Goal: Information Seeking & Learning: Find specific fact

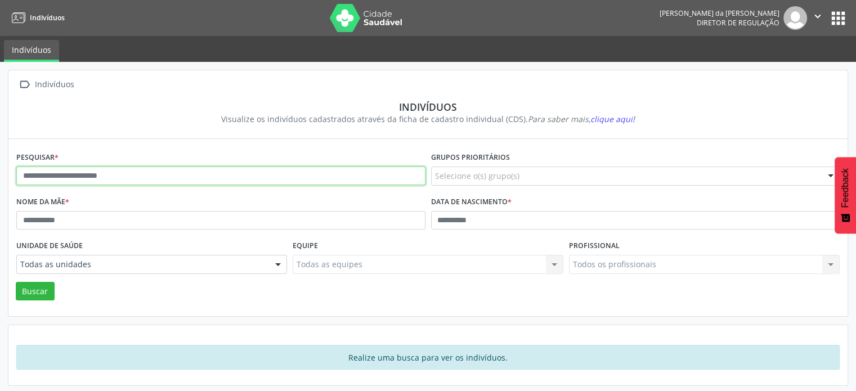
click at [118, 179] on input "text" at bounding box center [220, 175] width 409 height 19
click at [16, 282] on button "Buscar" at bounding box center [35, 291] width 39 height 19
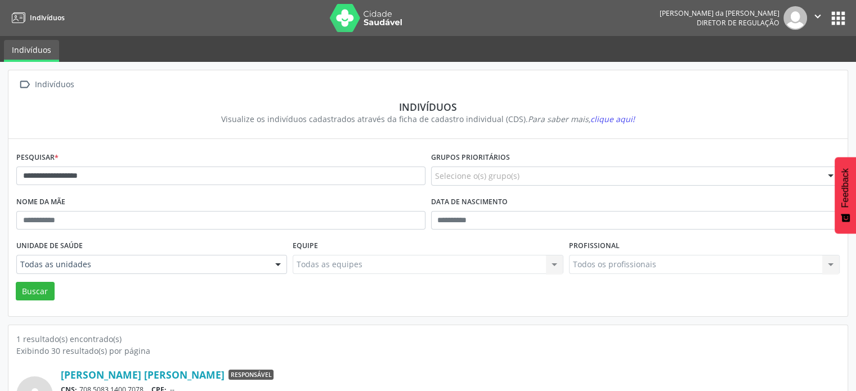
scroll to position [67, 0]
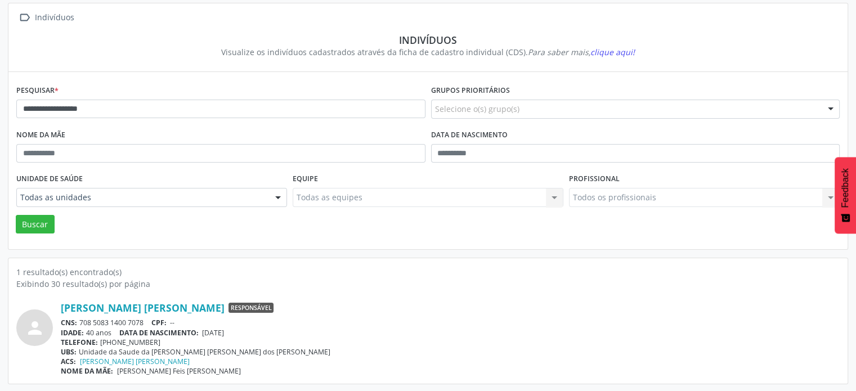
drag, startPoint x: 148, startPoint y: 319, endPoint x: 79, endPoint y: 322, distance: 69.2
click at [79, 322] on div "CNS: 708 5083 1400 7078 CPF: --" at bounding box center [450, 323] width 778 height 10
copy div "708 5083 1400 7078"
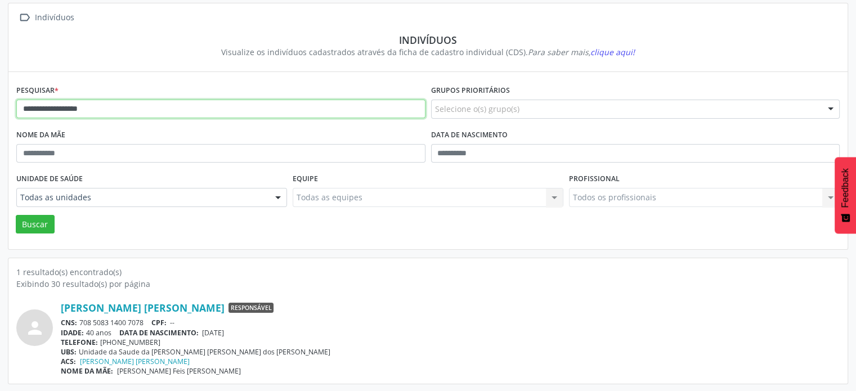
click at [118, 105] on input "**********" at bounding box center [220, 109] width 409 height 19
type input "*"
click at [16, 215] on button "Buscar" at bounding box center [35, 224] width 39 height 19
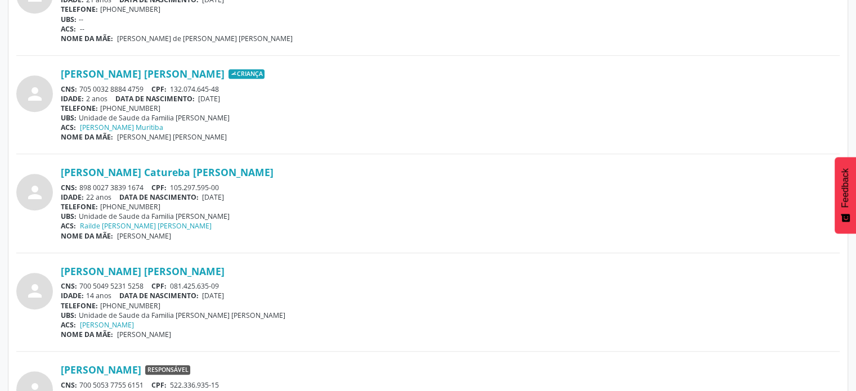
scroll to position [967, 0]
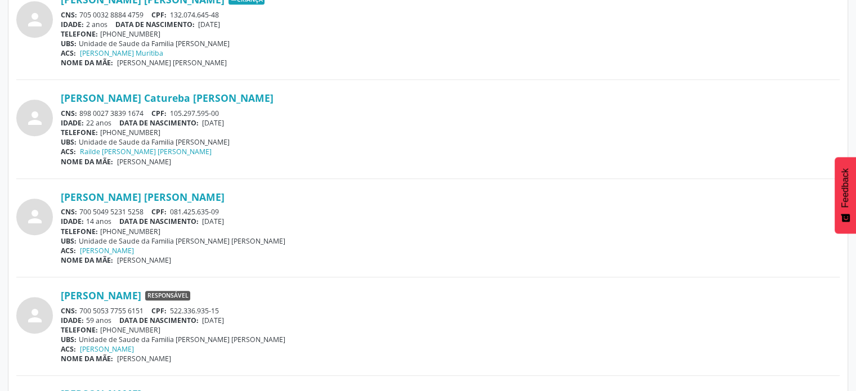
drag, startPoint x: 144, startPoint y: 209, endPoint x: 79, endPoint y: 211, distance: 65.3
click at [79, 211] on div "CNS: 700 5049 5231 5258 CPF: 081.425.635-09" at bounding box center [450, 212] width 778 height 10
copy div "700 5049 5231 5258"
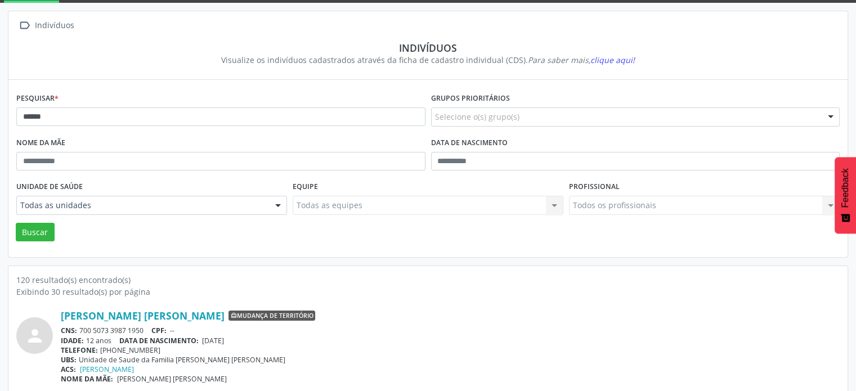
scroll to position [0, 0]
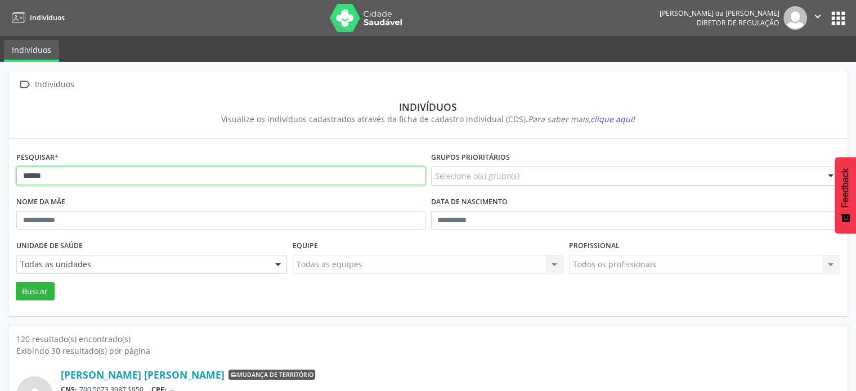
click at [93, 181] on input "******" at bounding box center [220, 175] width 409 height 19
type input "*"
click at [16, 282] on button "Buscar" at bounding box center [35, 291] width 39 height 19
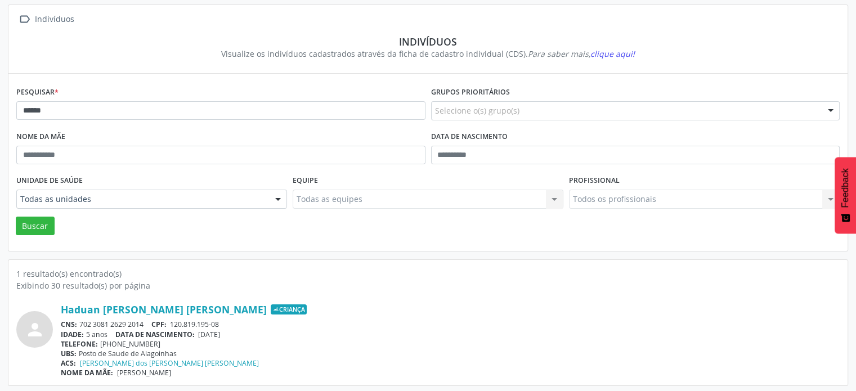
scroll to position [67, 0]
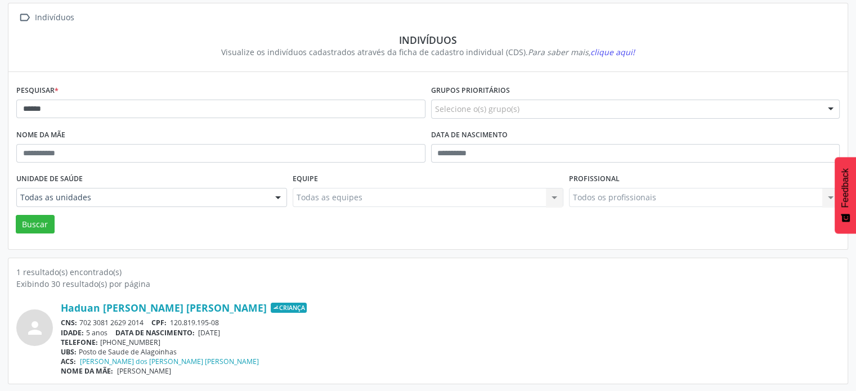
drag, startPoint x: 139, startPoint y: 319, endPoint x: 82, endPoint y: 322, distance: 58.0
click at [82, 322] on div "CNS: 702 3081 2629 2014 CPF: 120.819.195-08" at bounding box center [450, 323] width 778 height 10
copy div "702 3081 2629 2014"
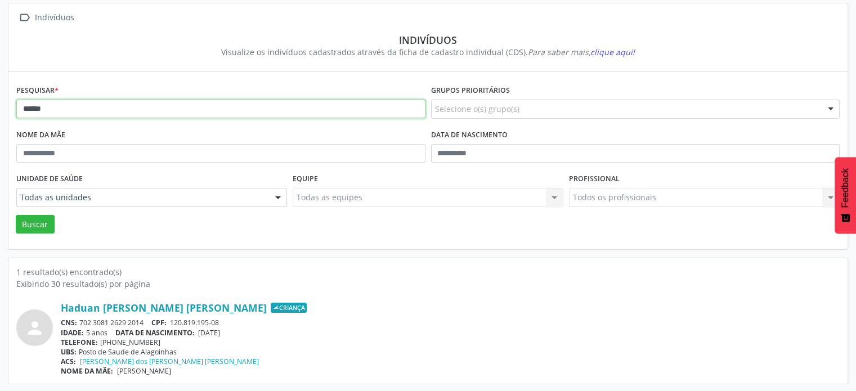
click at [110, 106] on input "******" at bounding box center [220, 109] width 409 height 19
type input "*"
click at [16, 215] on button "Buscar" at bounding box center [35, 224] width 39 height 19
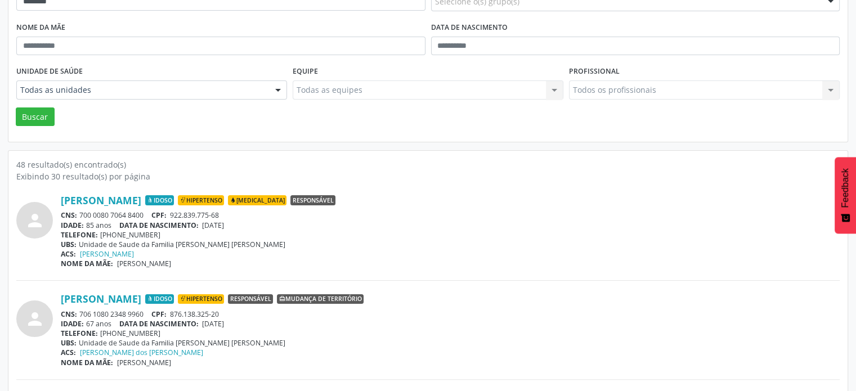
scroll to position [292, 0]
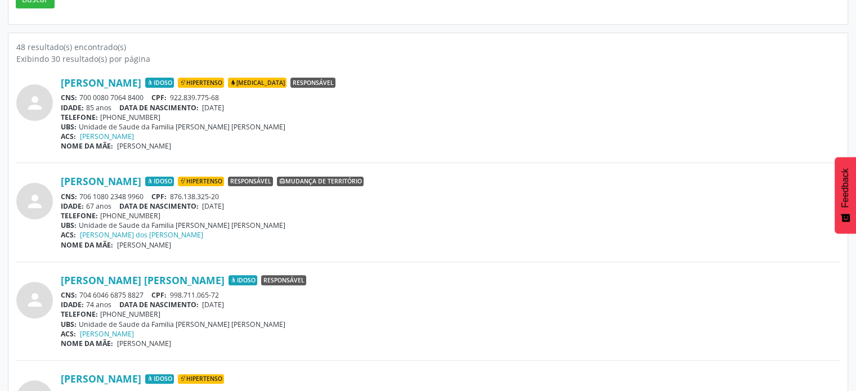
drag, startPoint x: 146, startPoint y: 96, endPoint x: 81, endPoint y: 101, distance: 65.4
click at [81, 101] on div "CNS: 700 0080 7064 8400 CPF: 922.839.775-68" at bounding box center [450, 98] width 778 height 10
copy div "700 0080 7064 8400"
drag, startPoint x: 148, startPoint y: 195, endPoint x: 81, endPoint y: 197, distance: 67.5
click at [81, 197] on div "CNS: 706 1080 2348 9960 CPF: 876.138.325-20" at bounding box center [450, 197] width 778 height 10
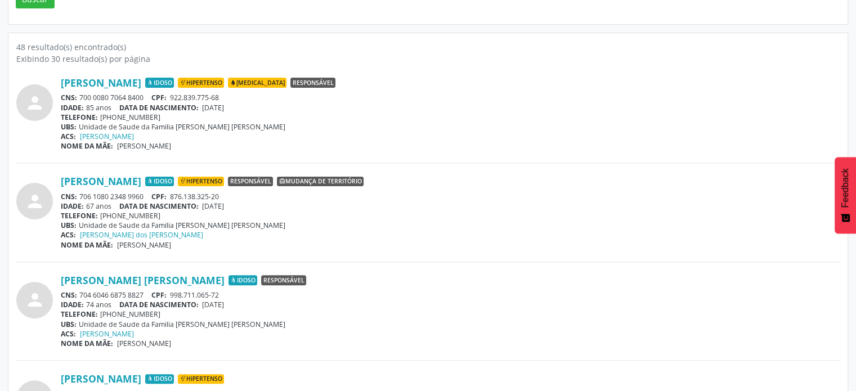
copy div "706 1080 2348 9960"
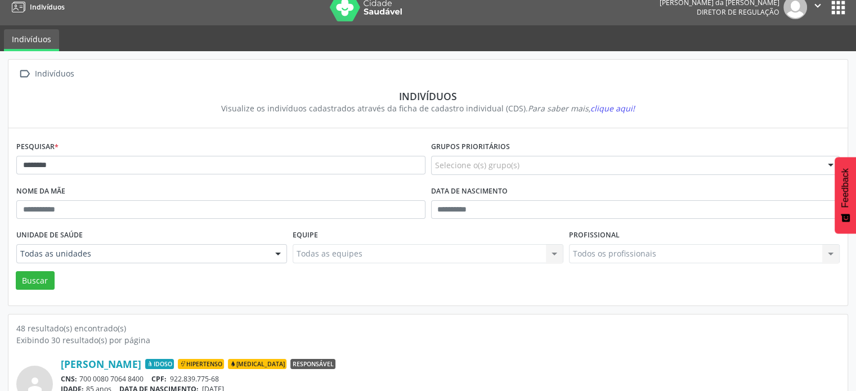
scroll to position [0, 0]
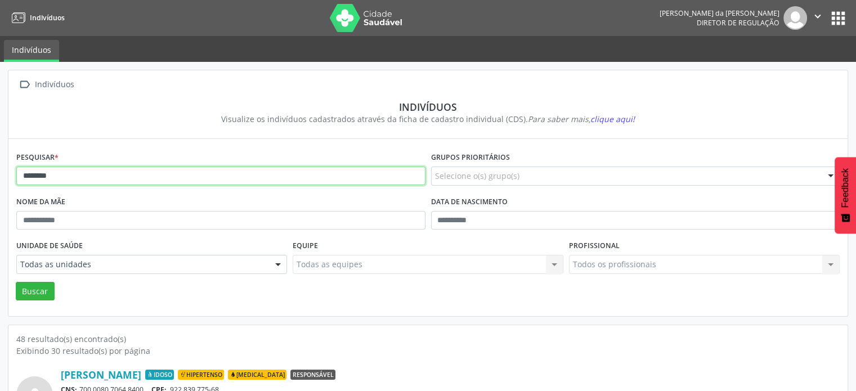
click at [73, 174] on input "*******" at bounding box center [220, 175] width 409 height 19
type input "*"
click at [16, 282] on button "Buscar" at bounding box center [35, 291] width 39 height 19
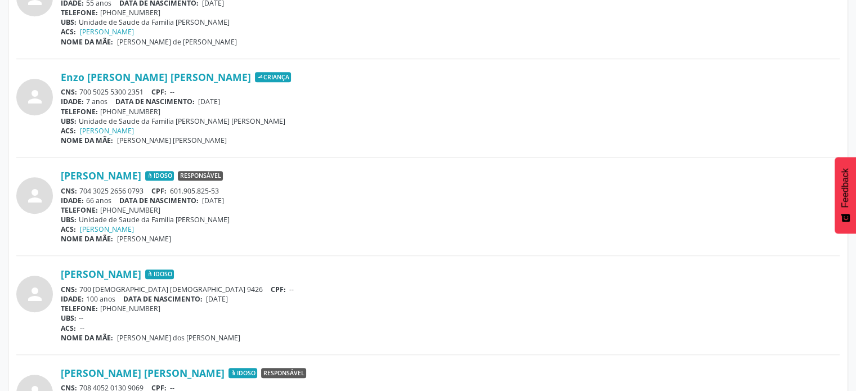
scroll to position [1125, 0]
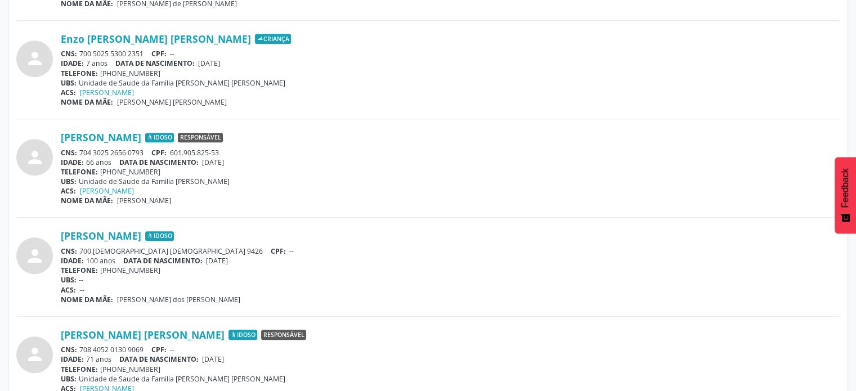
drag, startPoint x: 137, startPoint y: 150, endPoint x: 157, endPoint y: 146, distance: 20.7
click at [157, 148] on div "CNS: 704 3025 2656 0793 CPF: 601.905.825-53" at bounding box center [450, 153] width 778 height 10
click at [146, 148] on div "CNS: 704 3025 2656 0793 CPF: 601.905.825-53" at bounding box center [450, 153] width 778 height 10
drag, startPoint x: 146, startPoint y: 146, endPoint x: 80, endPoint y: 151, distance: 66.6
click at [80, 151] on div "CNS: 704 3025 2656 0793 CPF: 601.905.825-53" at bounding box center [450, 153] width 778 height 10
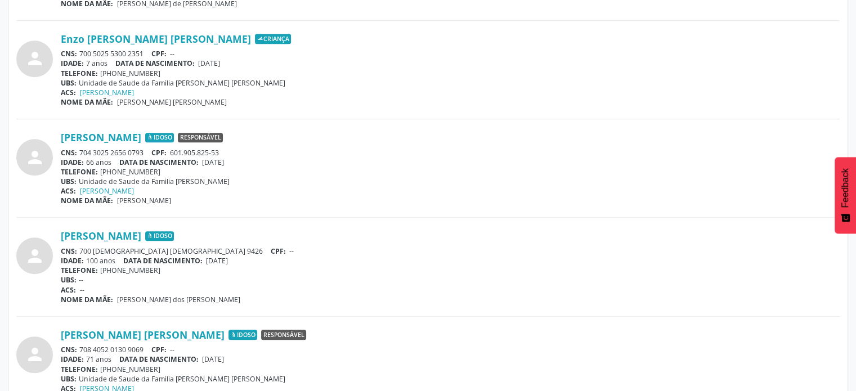
copy div "704 3025 2656 0793"
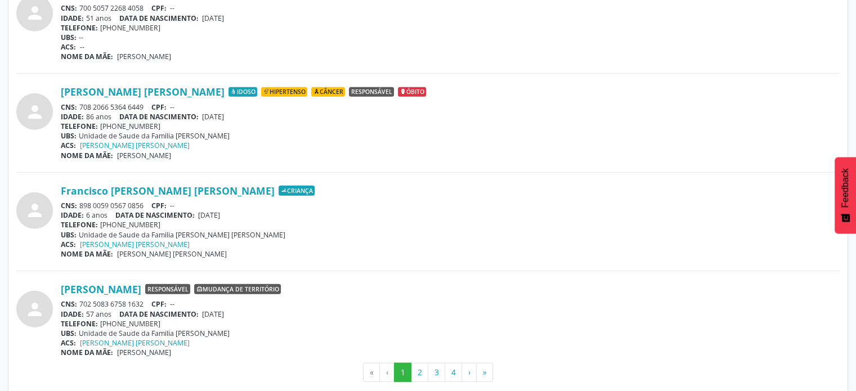
scroll to position [2955, 0]
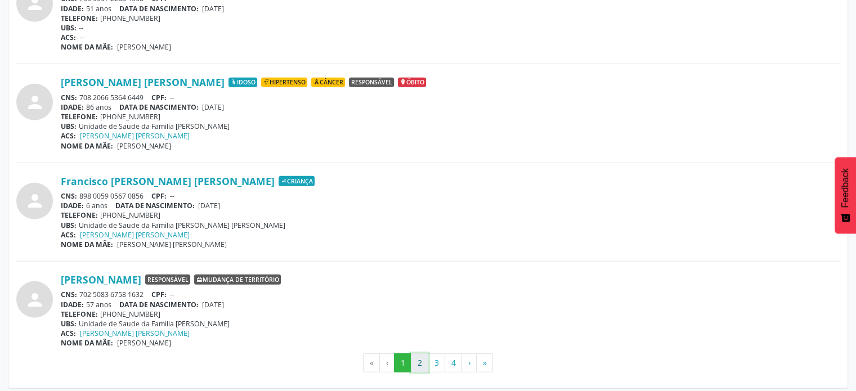
click at [425, 359] on button "2" at bounding box center [419, 362] width 17 height 19
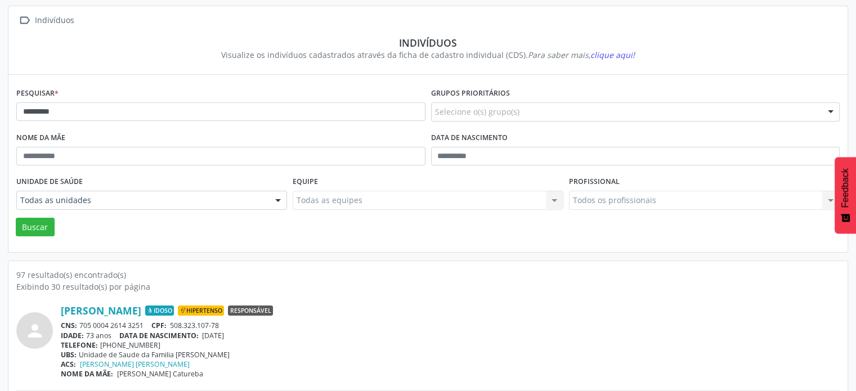
scroll to position [0, 0]
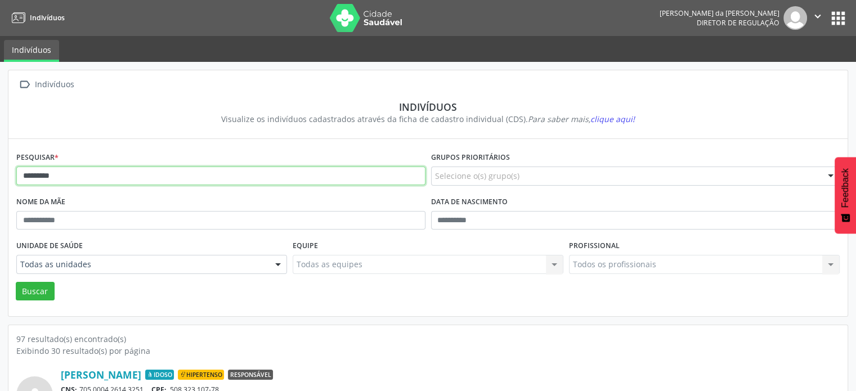
click at [204, 175] on input "*********" at bounding box center [220, 175] width 409 height 19
click at [16, 282] on button "Buscar" at bounding box center [35, 291] width 39 height 19
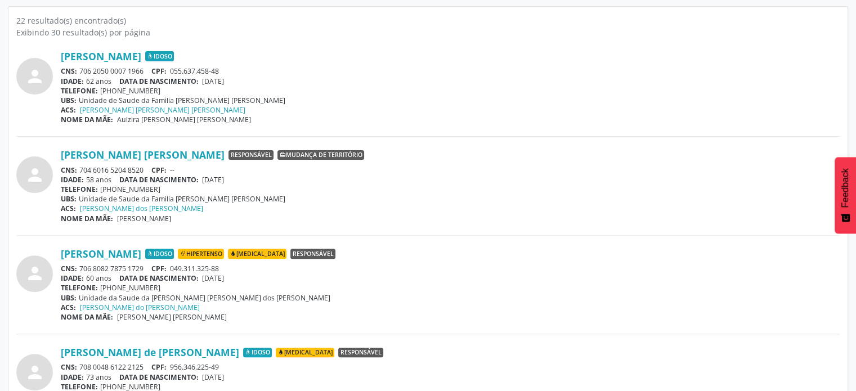
scroll to position [450, 0]
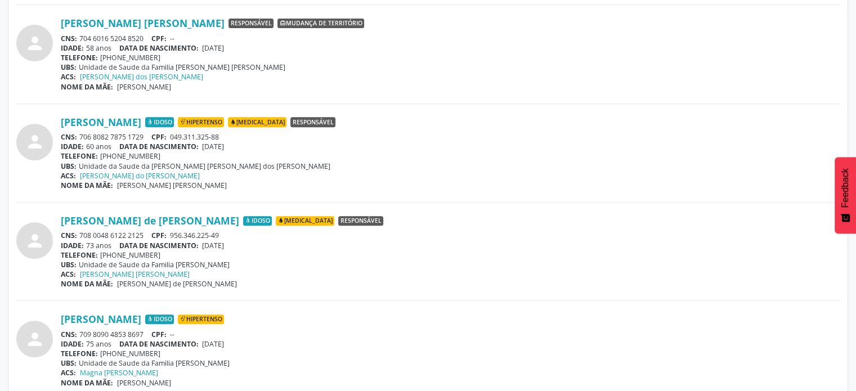
drag, startPoint x: 146, startPoint y: 232, endPoint x: 79, endPoint y: 234, distance: 67.0
click at [79, 234] on div "CNS: 708 0048 6122 2125 CPF: 956.346.225-49" at bounding box center [450, 236] width 778 height 10
copy div "708 0048 6122 2125"
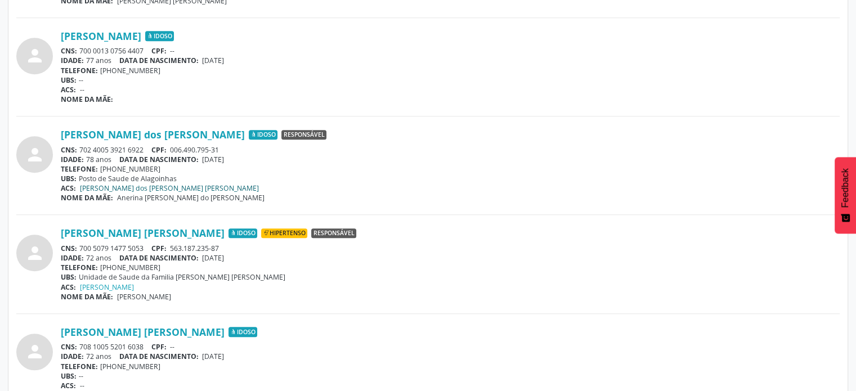
scroll to position [1125, 0]
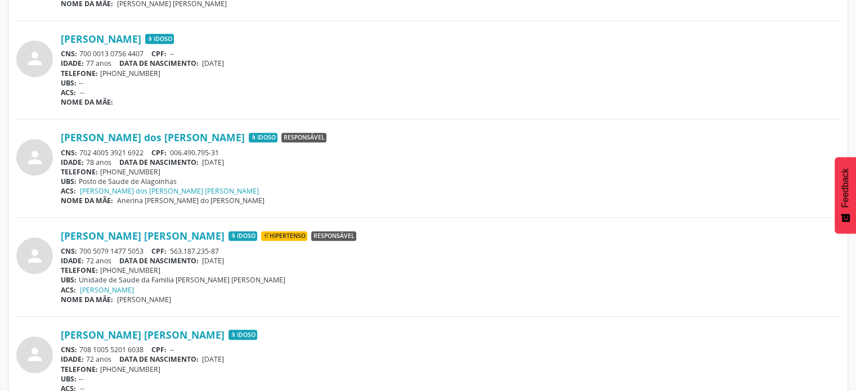
drag, startPoint x: 148, startPoint y: 248, endPoint x: 78, endPoint y: 246, distance: 70.3
click at [78, 246] on div "CNS: 700 5079 1477 5053 CPF: 563.187.235-87" at bounding box center [450, 251] width 778 height 10
copy div "700 5079 1477 5053"
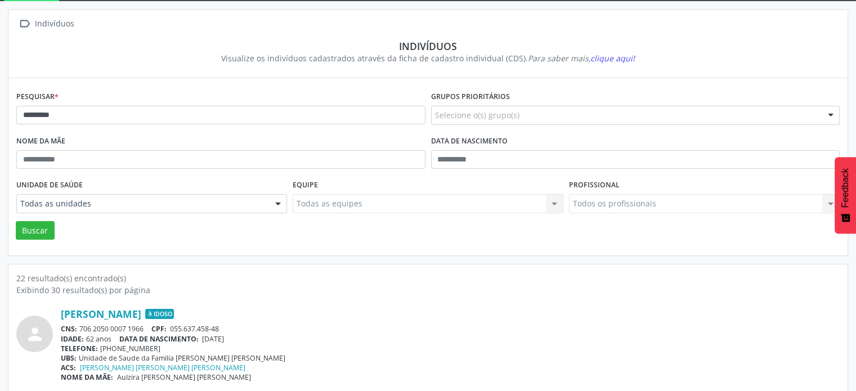
scroll to position [0, 0]
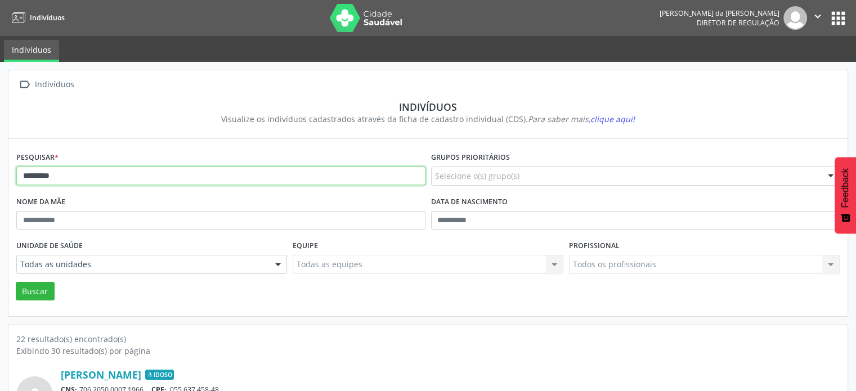
click at [73, 176] on input "*********" at bounding box center [220, 175] width 409 height 19
type input "*"
click at [16, 282] on button "Buscar" at bounding box center [35, 291] width 39 height 19
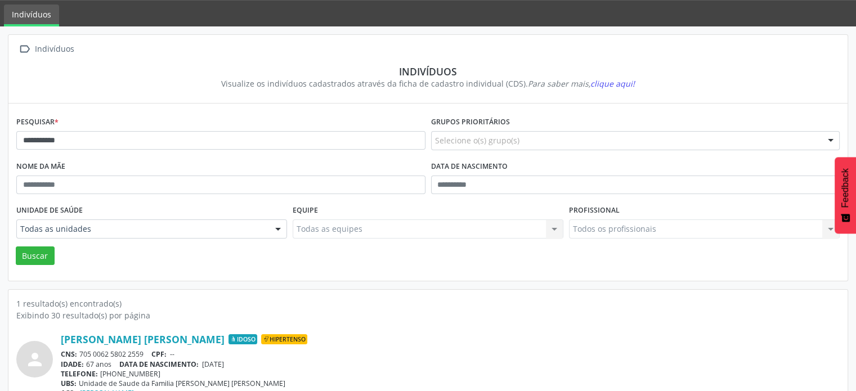
scroll to position [67, 0]
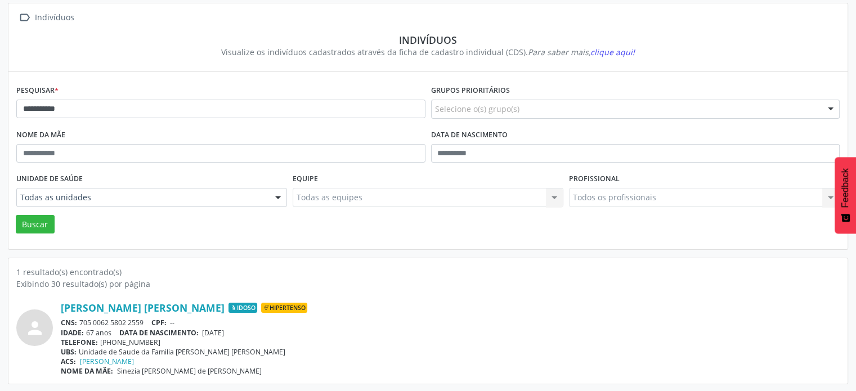
drag, startPoint x: 145, startPoint y: 319, endPoint x: 80, endPoint y: 315, distance: 64.8
click at [80, 315] on div "[PERSON_NAME] [PERSON_NAME] Idoso Hipertenso CNS: 705 0062 5802 2559 CPF: -- ID…" at bounding box center [450, 338] width 778 height 74
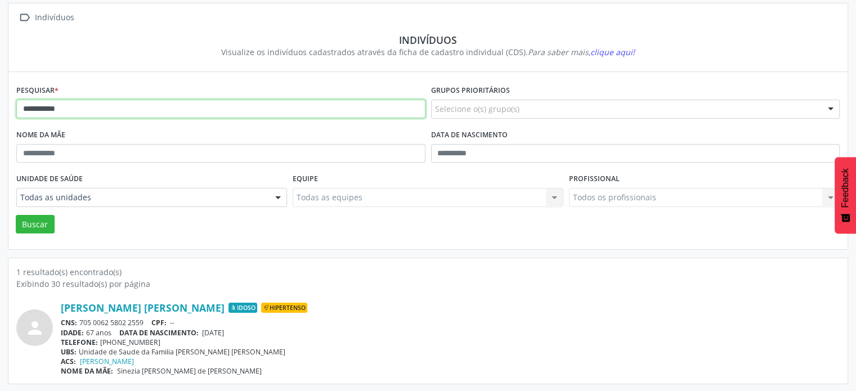
click at [141, 109] on input "**********" at bounding box center [220, 109] width 409 height 19
type input "*"
click at [16, 215] on button "Buscar" at bounding box center [35, 224] width 39 height 19
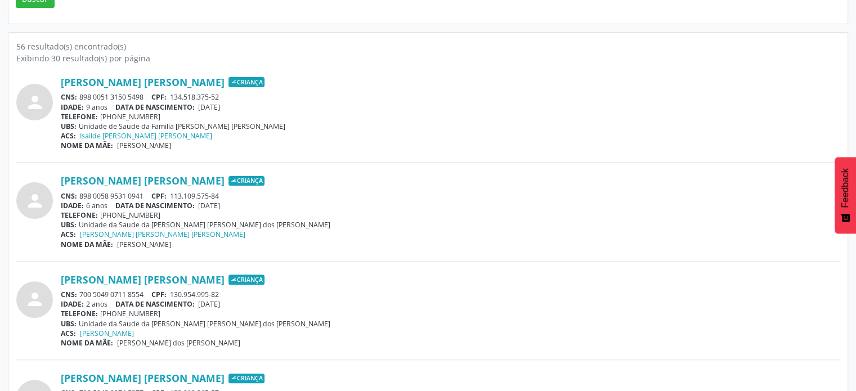
scroll to position [292, 0]
drag, startPoint x: 149, startPoint y: 197, endPoint x: 79, endPoint y: 194, distance: 69.8
click at [79, 194] on div "CNS: 898 0058 9531 0941 CPF: 113.109.575-84" at bounding box center [450, 197] width 778 height 10
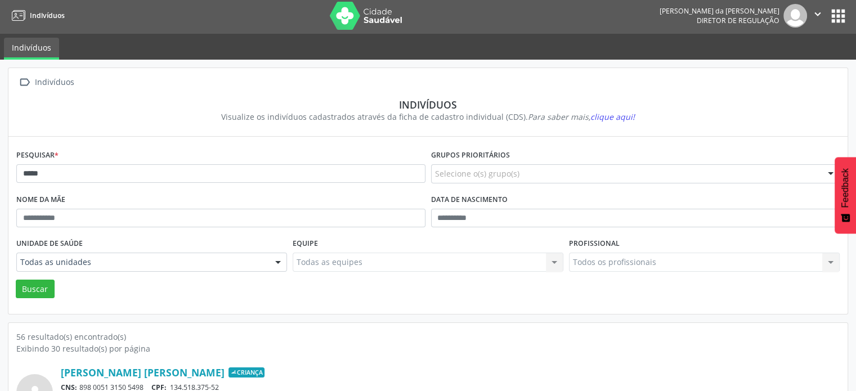
scroll to position [0, 0]
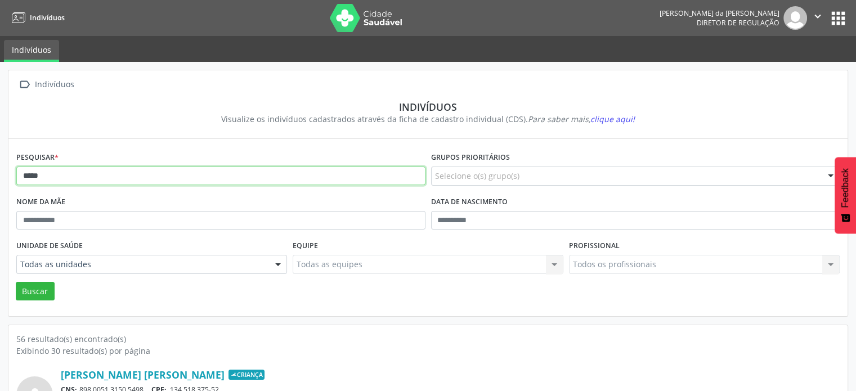
click at [72, 172] on input "*****" at bounding box center [220, 175] width 409 height 19
type input "*"
click at [16, 282] on button "Buscar" at bounding box center [35, 291] width 39 height 19
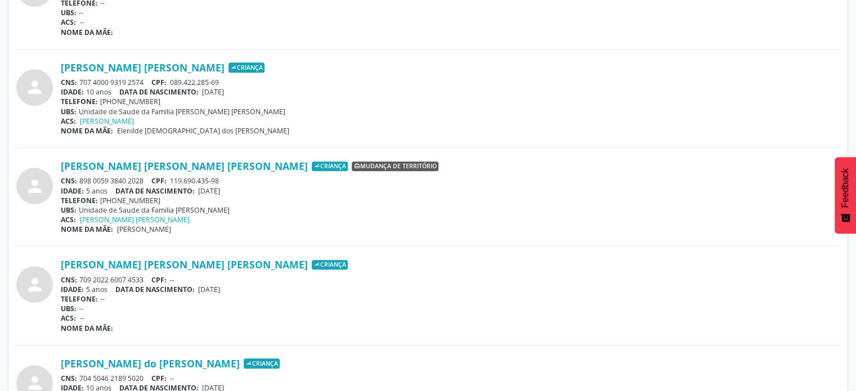
scroll to position [506, 0]
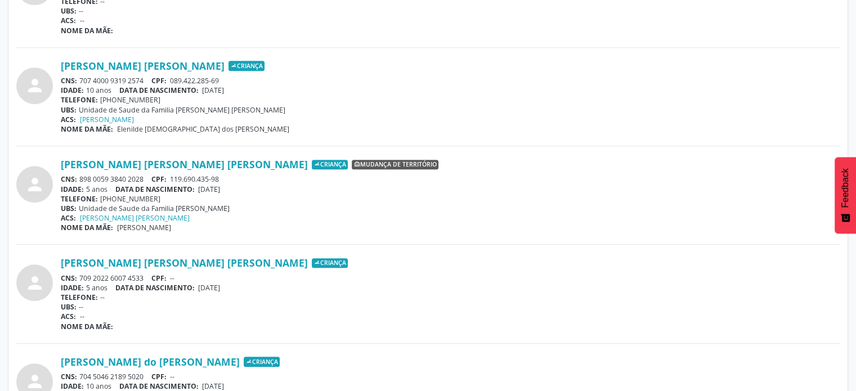
drag, startPoint x: 148, startPoint y: 77, endPoint x: 78, endPoint y: 76, distance: 70.3
click at [78, 76] on div "CNS: 707 4000 9319 2574 CPF: 089.422.285-69" at bounding box center [450, 81] width 778 height 10
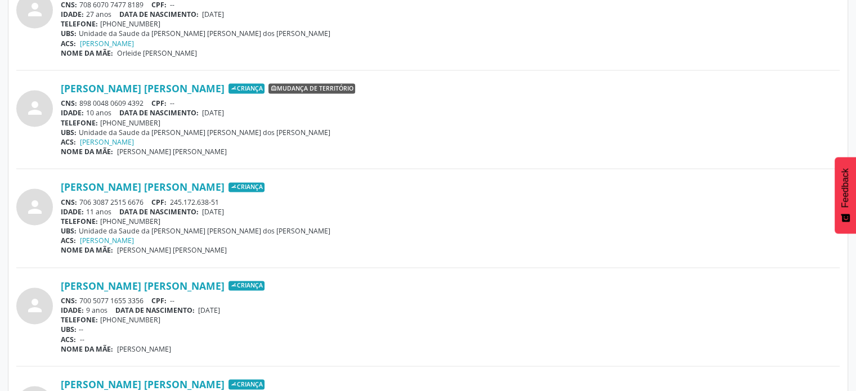
scroll to position [1687, 0]
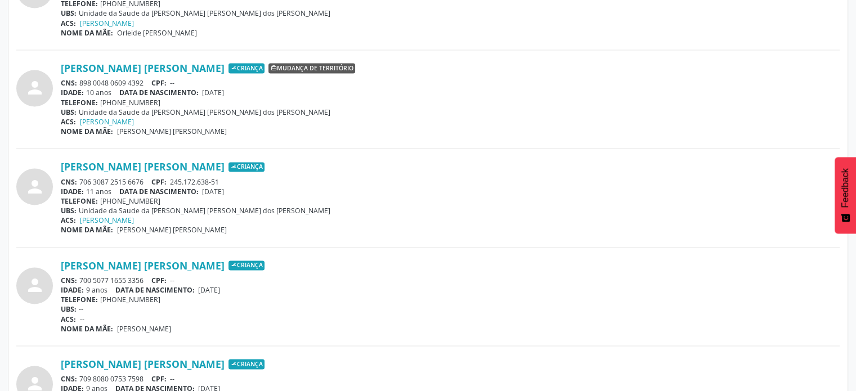
drag, startPoint x: 146, startPoint y: 175, endPoint x: 79, endPoint y: 179, distance: 67.1
click at [79, 179] on div "CNS: 706 3087 2515 6676 CPF: 245.172.638-51" at bounding box center [450, 182] width 778 height 10
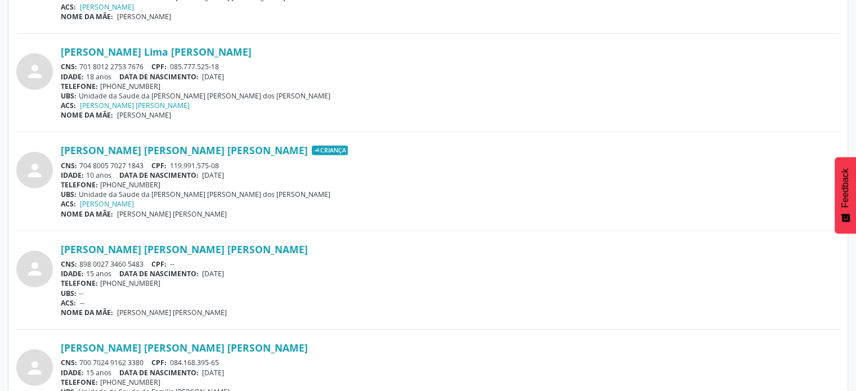
scroll to position [2955, 0]
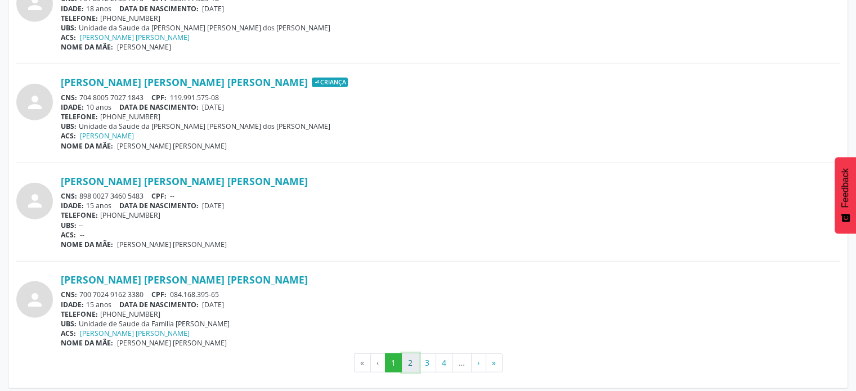
click at [414, 364] on button "2" at bounding box center [410, 362] width 17 height 19
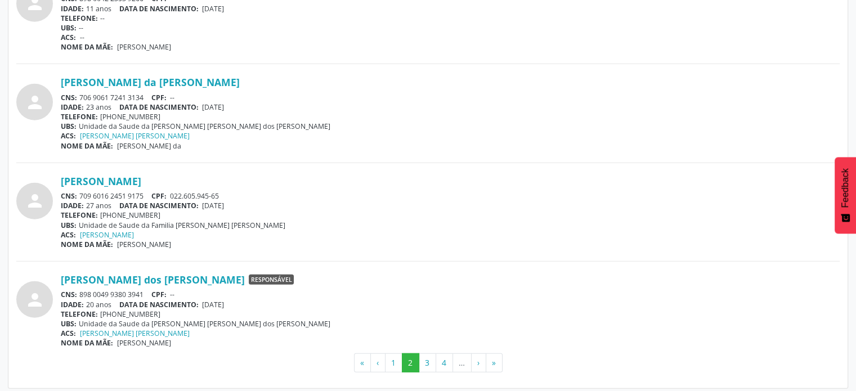
drag, startPoint x: 148, startPoint y: 188, endPoint x: 81, endPoint y: 190, distance: 66.9
click at [81, 191] on div "CNS: 709 6016 2451 9175 CPF: 022.605.945-65" at bounding box center [450, 196] width 778 height 10
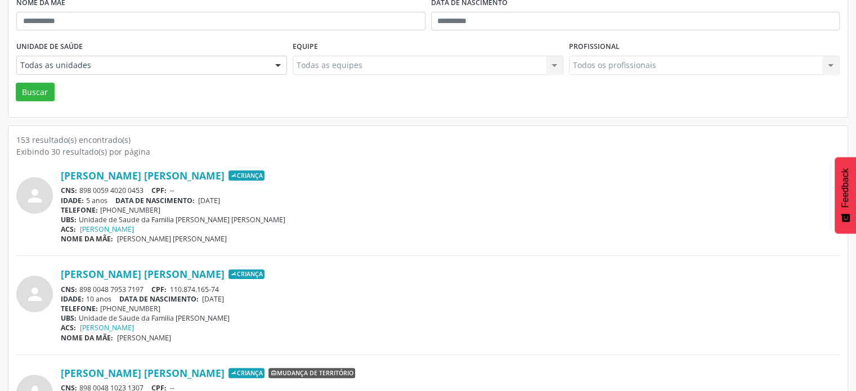
scroll to position [0, 0]
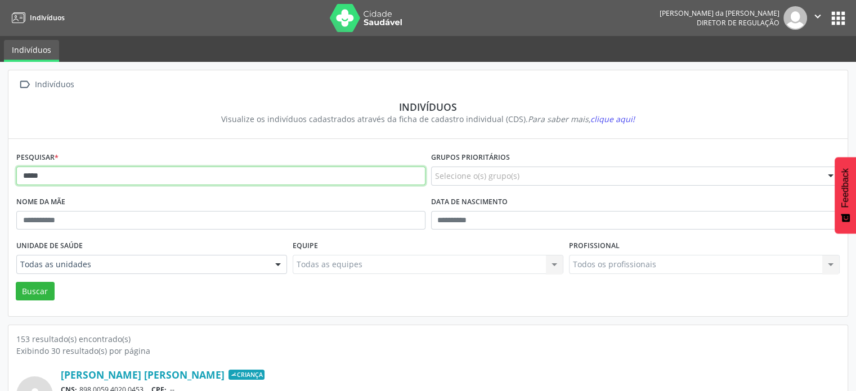
click at [207, 170] on input "*****" at bounding box center [220, 175] width 409 height 19
type input "*"
click at [16, 282] on button "Buscar" at bounding box center [35, 291] width 39 height 19
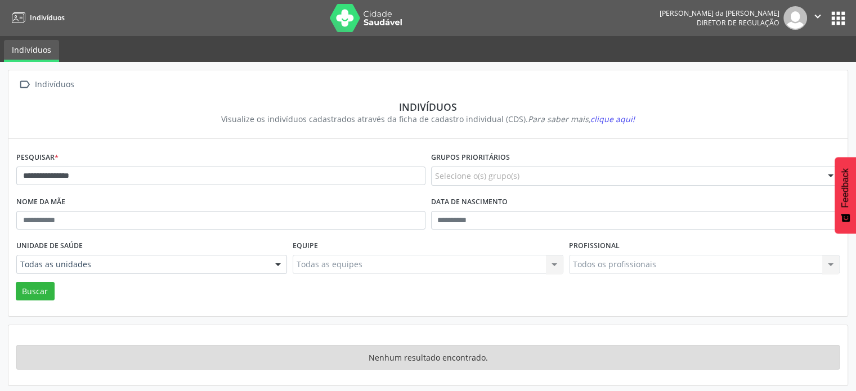
scroll to position [1, 0]
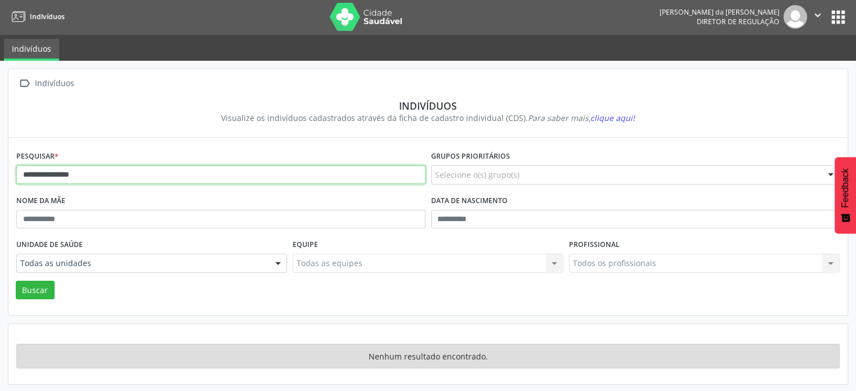
click at [185, 180] on input "**********" at bounding box center [220, 174] width 409 height 19
click at [16, 281] on button "Buscar" at bounding box center [35, 290] width 39 height 19
click at [185, 180] on input "**********" at bounding box center [220, 174] width 409 height 19
click at [16, 281] on button "Buscar" at bounding box center [35, 290] width 39 height 19
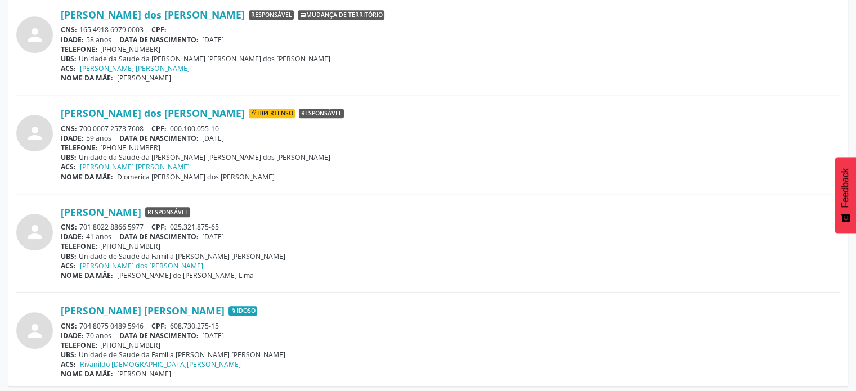
scroll to position [658, 0]
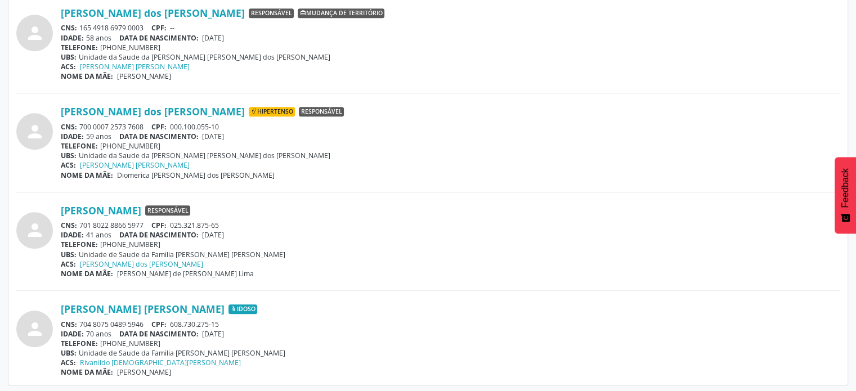
drag, startPoint x: 146, startPoint y: 323, endPoint x: 81, endPoint y: 324, distance: 64.7
click at [81, 324] on div "CNS: 704 8075 0489 5946 CPF: 608.730.275-15" at bounding box center [450, 324] width 778 height 10
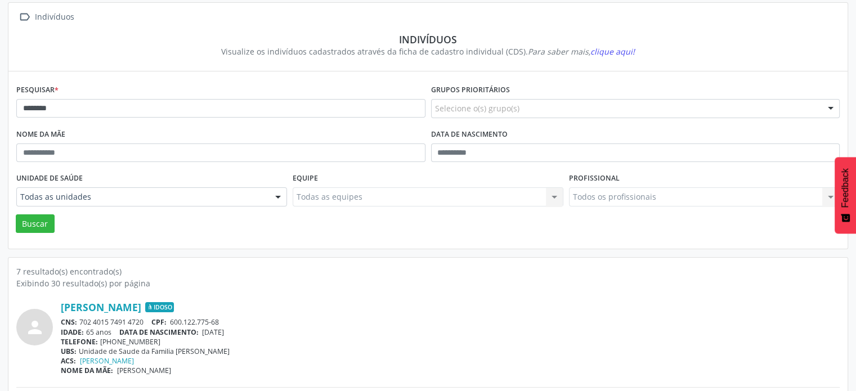
scroll to position [0, 0]
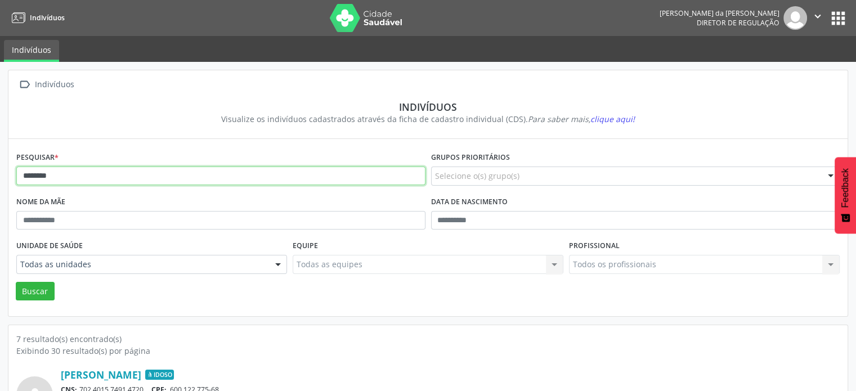
click at [118, 179] on input "*******" at bounding box center [220, 175] width 409 height 19
type input "*"
click at [16, 282] on button "Buscar" at bounding box center [35, 291] width 39 height 19
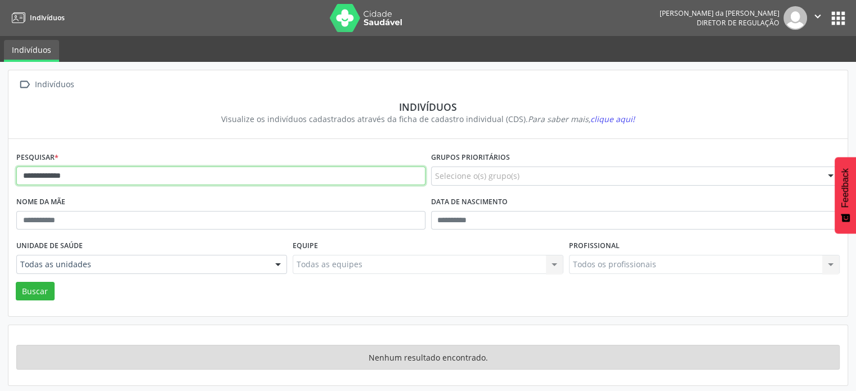
click at [123, 178] on input "**********" at bounding box center [220, 175] width 409 height 19
click at [16, 282] on button "Buscar" at bounding box center [35, 291] width 39 height 19
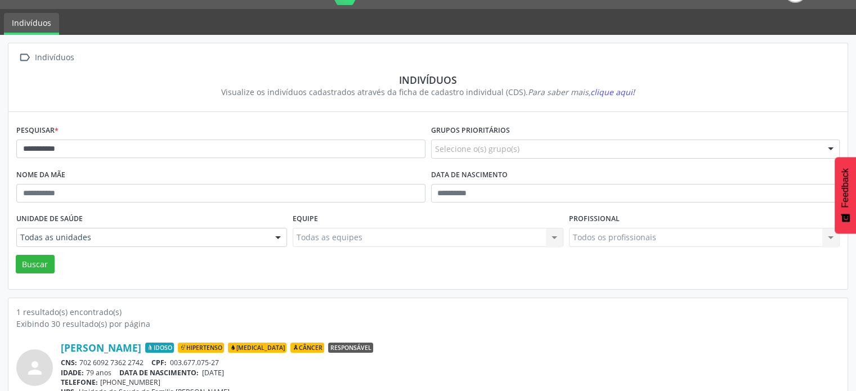
scroll to position [67, 0]
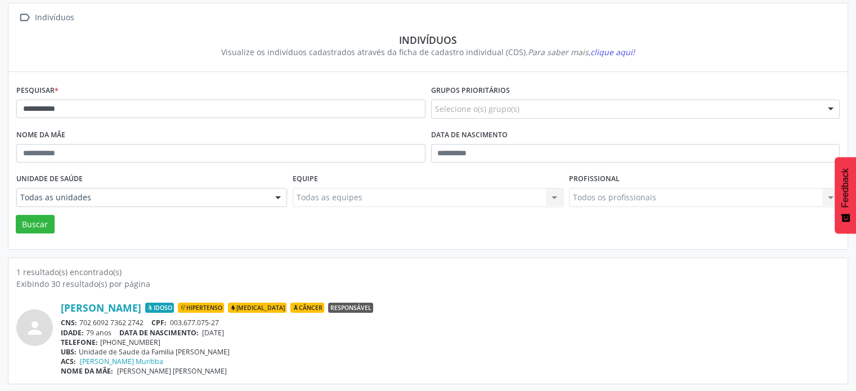
drag, startPoint x: 146, startPoint y: 319, endPoint x: 78, endPoint y: 314, distance: 68.2
click at [78, 314] on div "[PERSON_NAME] Idoso Hipertenso [MEDICAL_DATA] Câncer Responsável CNS: 702 6092 …" at bounding box center [450, 338] width 778 height 74
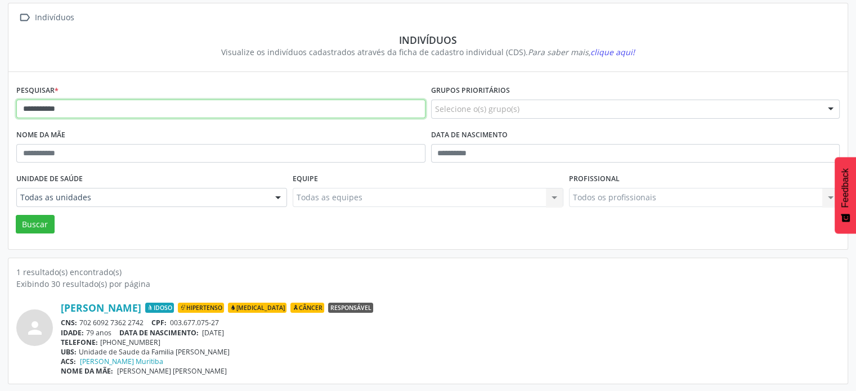
click at [110, 107] on input "**********" at bounding box center [220, 109] width 409 height 19
type input "*"
click at [16, 215] on button "Buscar" at bounding box center [35, 224] width 39 height 19
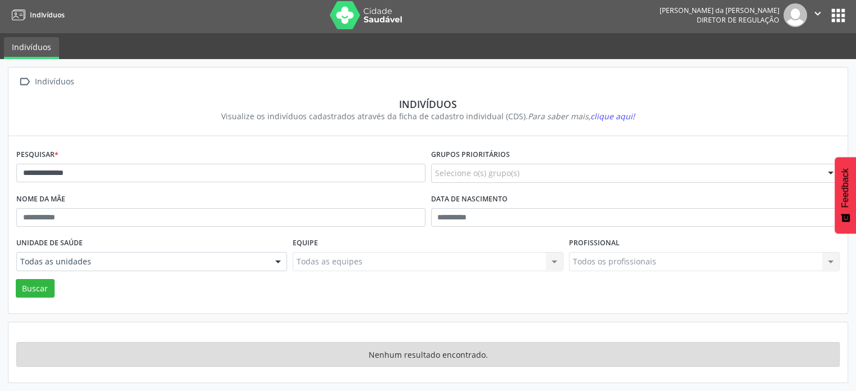
scroll to position [1, 0]
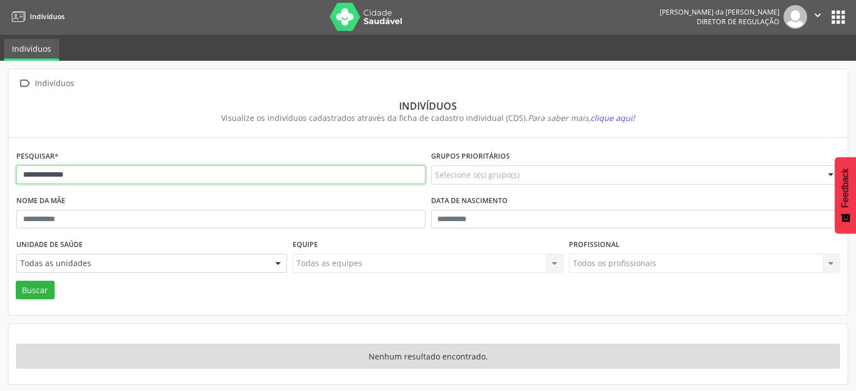
click at [119, 172] on input "**********" at bounding box center [220, 174] width 409 height 19
click at [16, 281] on button "Buscar" at bounding box center [35, 290] width 39 height 19
click at [119, 172] on input "**********" at bounding box center [220, 174] width 409 height 19
click at [16, 281] on button "Buscar" at bounding box center [35, 290] width 39 height 19
click at [119, 172] on input "**********" at bounding box center [220, 174] width 409 height 19
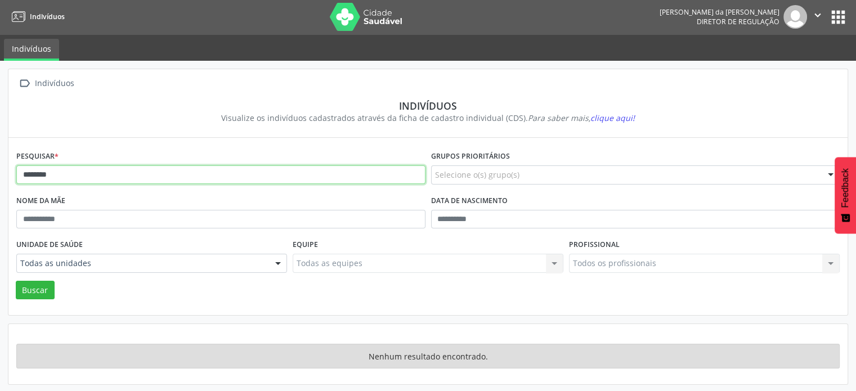
click at [16, 281] on button "Buscar" at bounding box center [35, 290] width 39 height 19
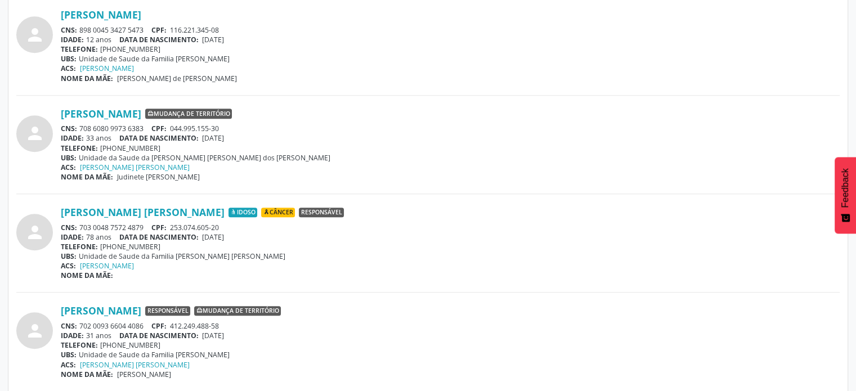
scroll to position [1070, 0]
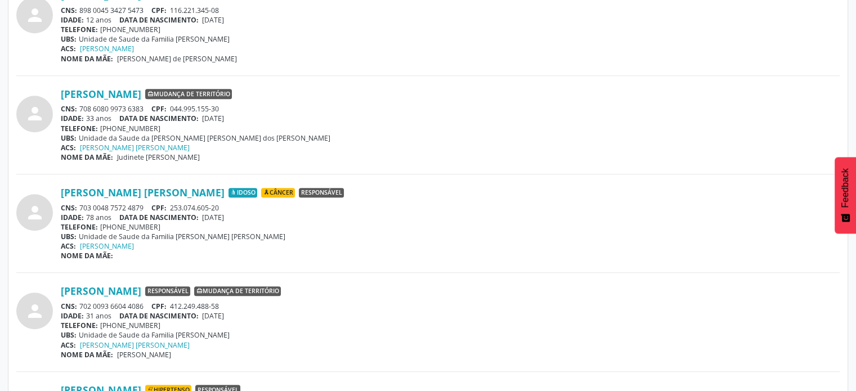
drag, startPoint x: 139, startPoint y: 206, endPoint x: 116, endPoint y: 209, distance: 22.7
click at [109, 206] on div "CNS: 703 0048 7572 4879 CPF: 253.074.605-20" at bounding box center [450, 208] width 778 height 10
click at [145, 203] on div "CNS: 703 0048 7572 4879 CPF: 253.074.605-20" at bounding box center [450, 208] width 778 height 10
drag, startPoint x: 145, startPoint y: 203, endPoint x: 87, endPoint y: 205, distance: 58.5
click at [87, 205] on div "CNS: 703 0048 7572 4879 CPF: 253.074.605-20" at bounding box center [450, 208] width 778 height 10
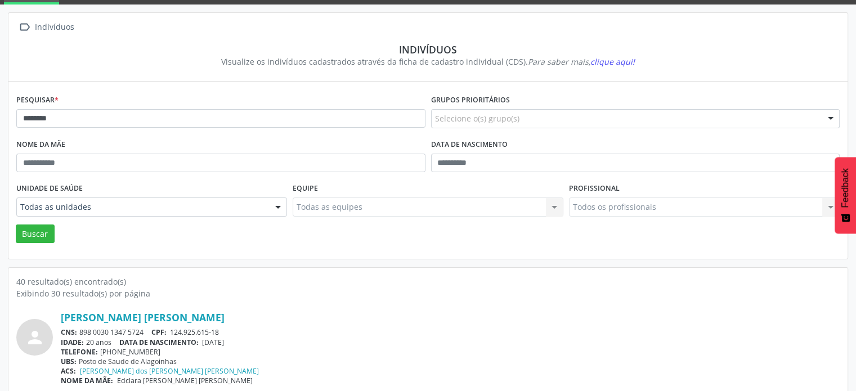
scroll to position [0, 0]
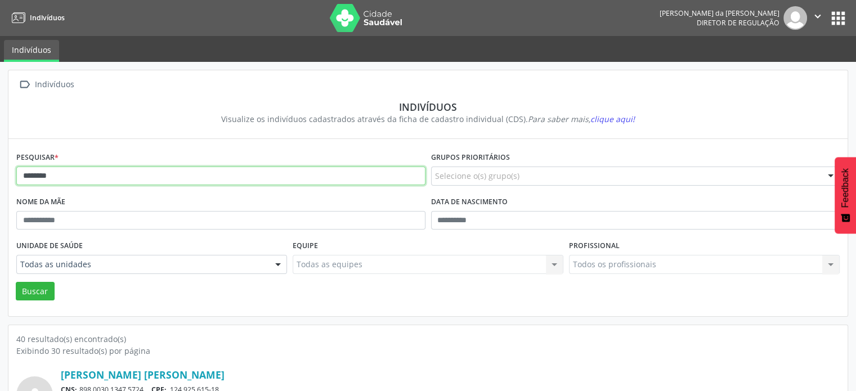
click at [133, 183] on input "*******" at bounding box center [220, 175] width 409 height 19
type input "*"
click at [16, 282] on button "Buscar" at bounding box center [35, 291] width 39 height 19
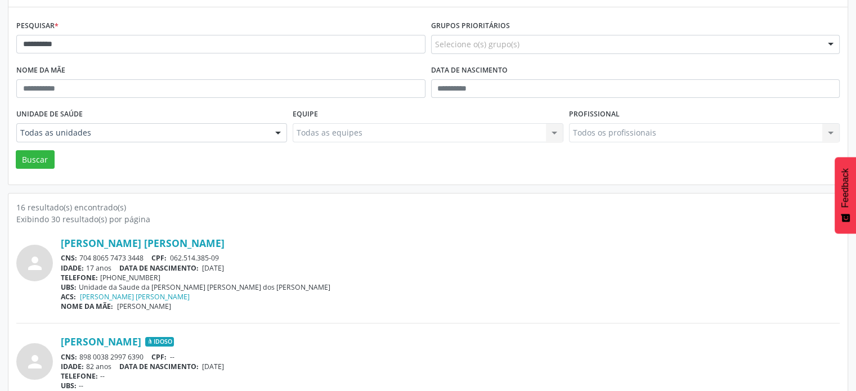
scroll to position [112, 0]
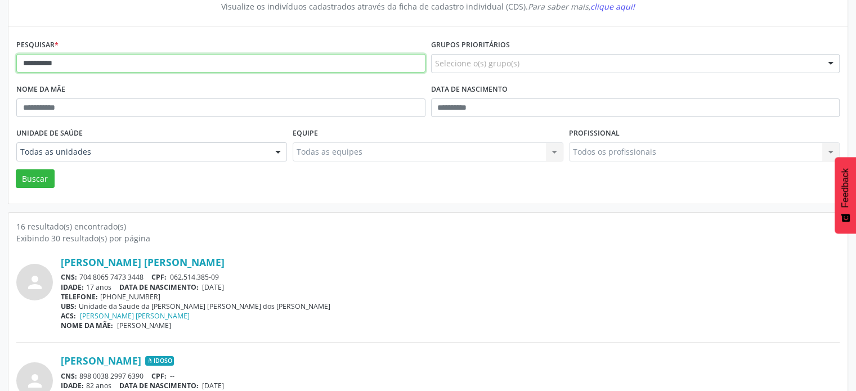
click at [89, 67] on input "**********" at bounding box center [220, 63] width 409 height 19
click at [16, 169] on button "Buscar" at bounding box center [35, 178] width 39 height 19
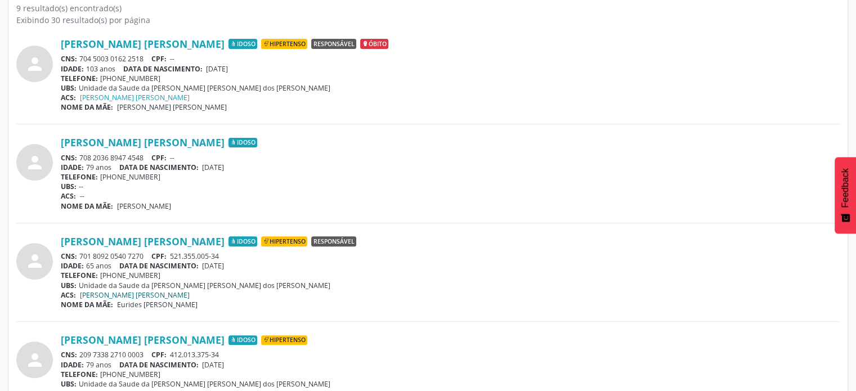
scroll to position [337, 0]
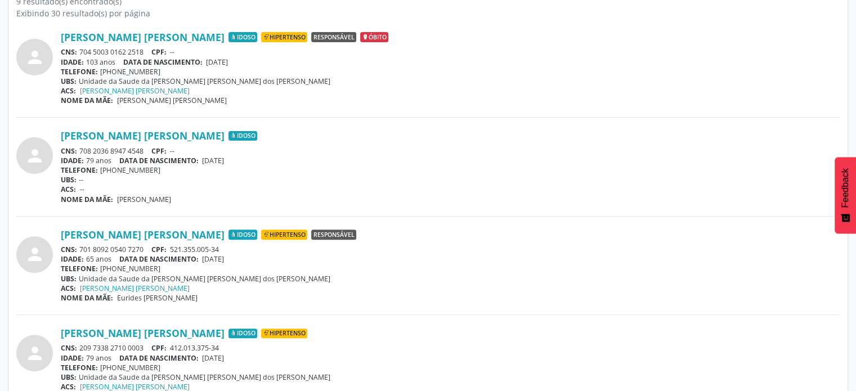
drag, startPoint x: 148, startPoint y: 247, endPoint x: 83, endPoint y: 249, distance: 65.3
click at [82, 249] on div "CNS: 701 8092 0540 7270 CPF: 521.355.005-34" at bounding box center [450, 250] width 778 height 10
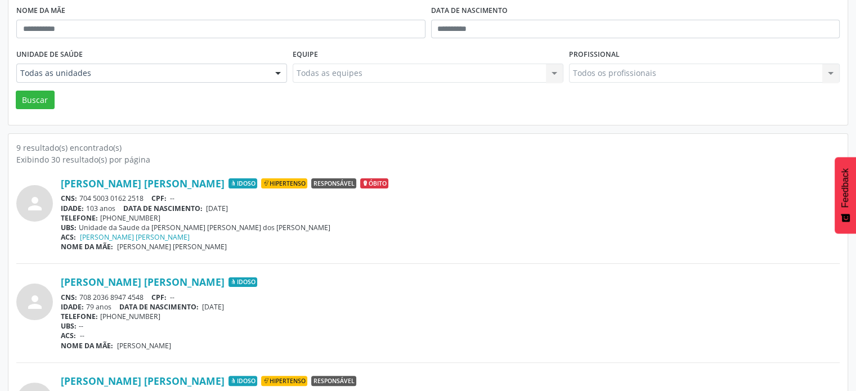
scroll to position [0, 0]
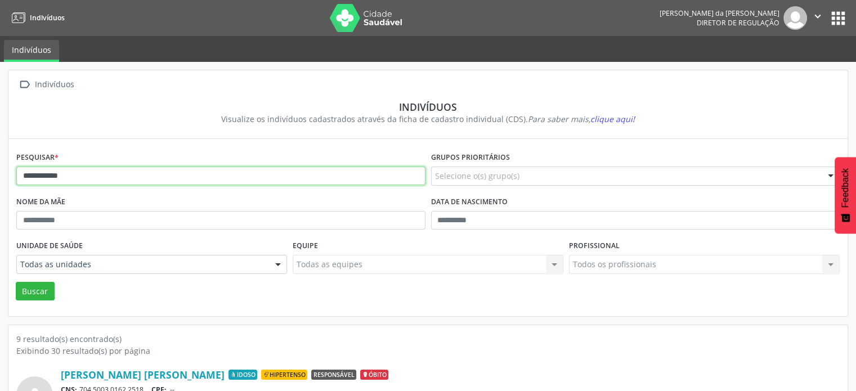
click at [173, 178] on input "**********" at bounding box center [220, 175] width 409 height 19
type input "*"
click at [16, 282] on button "Buscar" at bounding box center [35, 291] width 39 height 19
click at [63, 178] on input "******" at bounding box center [220, 175] width 409 height 19
click at [16, 282] on button "Buscar" at bounding box center [35, 291] width 39 height 19
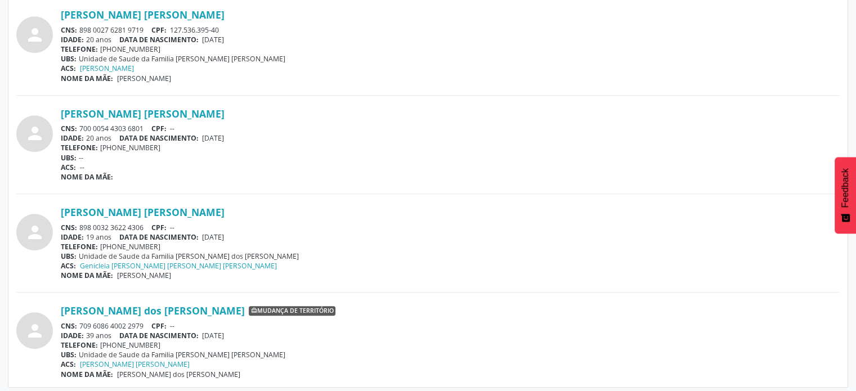
scroll to position [756, 0]
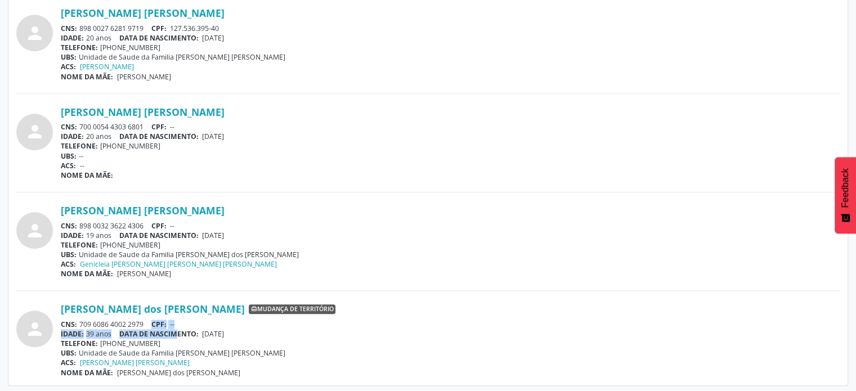
drag, startPoint x: 148, startPoint y: 320, endPoint x: 178, endPoint y: 330, distance: 31.3
click at [178, 330] on div "[PERSON_NAME] dos [PERSON_NAME] Mudança de território CNS: 709 6086 4002 2979 C…" at bounding box center [450, 340] width 778 height 74
click at [252, 261] on div "ACS: Genicleia [PERSON_NAME] [PERSON_NAME] [PERSON_NAME]" at bounding box center [450, 264] width 778 height 10
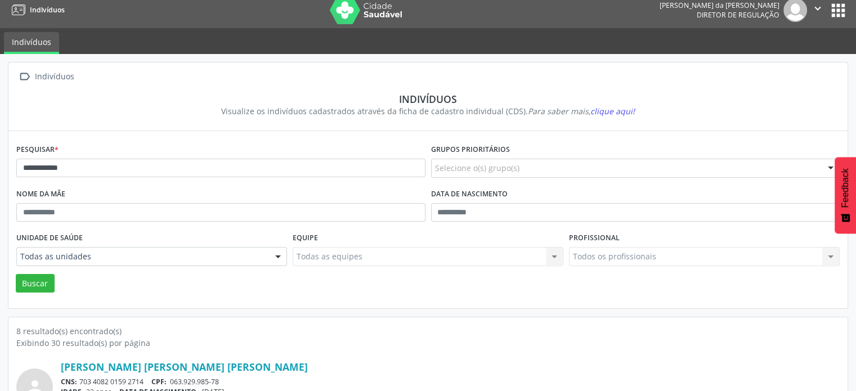
scroll to position [0, 0]
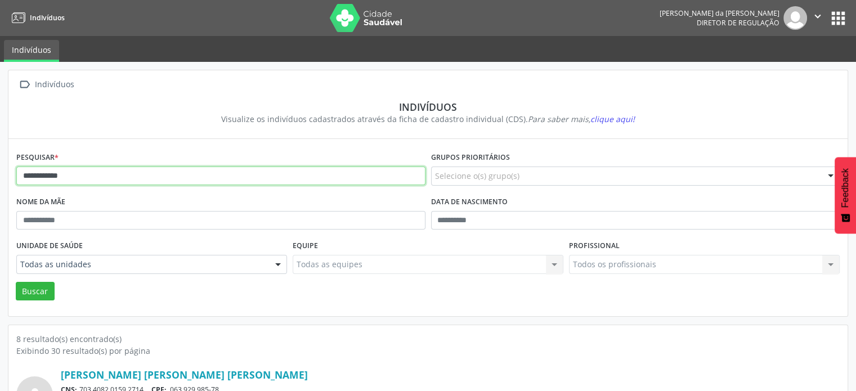
click at [54, 175] on input "**********" at bounding box center [220, 175] width 409 height 19
click at [103, 175] on input "**********" at bounding box center [220, 175] width 409 height 19
click at [16, 282] on button "Buscar" at bounding box center [35, 291] width 39 height 19
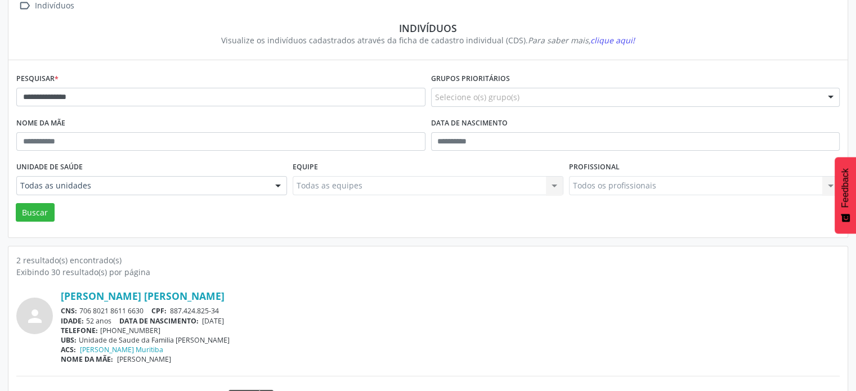
scroll to position [53, 0]
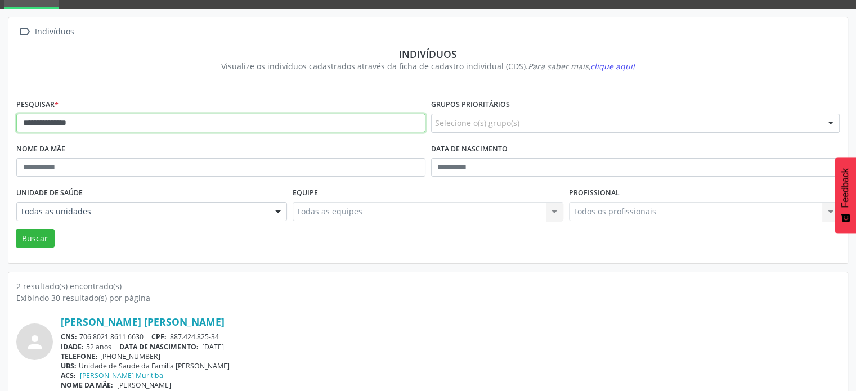
click at [115, 123] on input "**********" at bounding box center [220, 123] width 409 height 19
click at [16, 229] on button "Buscar" at bounding box center [35, 238] width 39 height 19
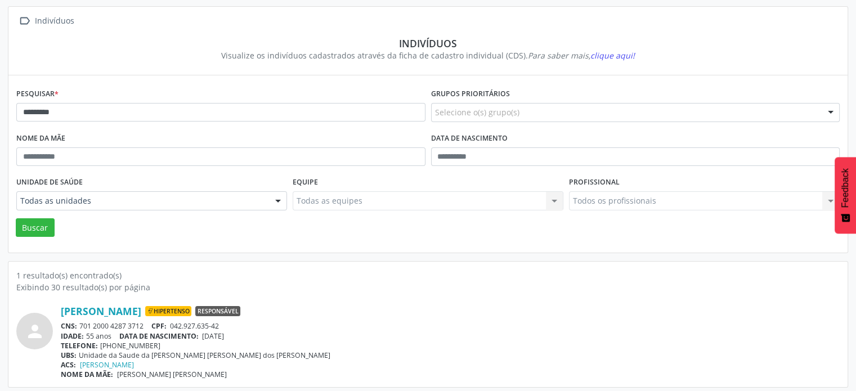
scroll to position [67, 0]
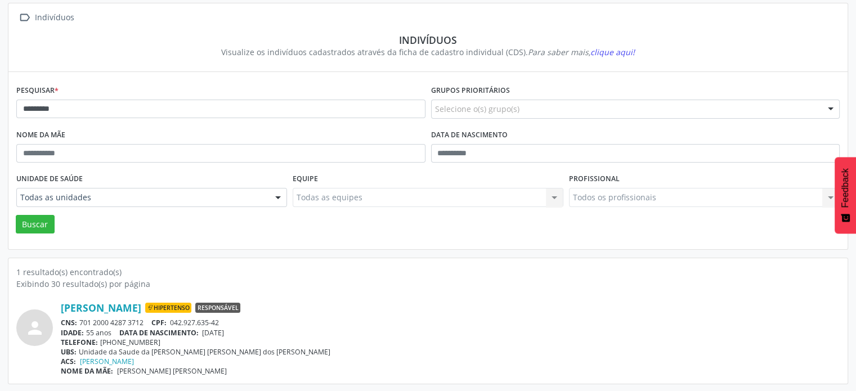
drag, startPoint x: 145, startPoint y: 320, endPoint x: 79, endPoint y: 321, distance: 65.8
click at [79, 321] on div "CNS: 701 2000 4287 3712 CPF: 042.927.635-42" at bounding box center [450, 323] width 778 height 10
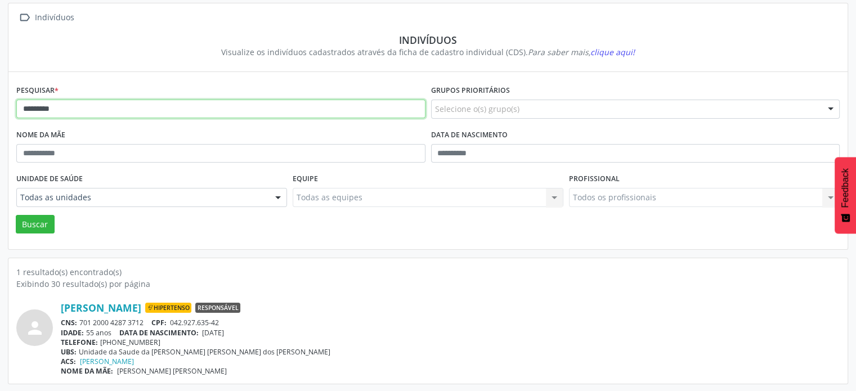
click at [205, 105] on input "*********" at bounding box center [220, 109] width 409 height 19
type input "*"
click at [16, 215] on button "Buscar" at bounding box center [35, 224] width 39 height 19
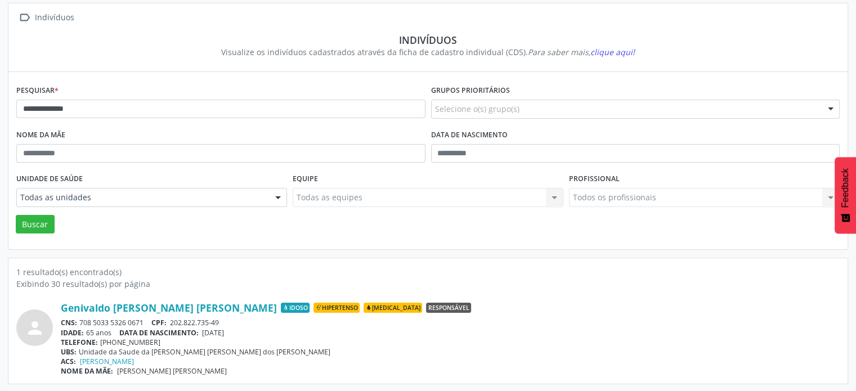
drag, startPoint x: 146, startPoint y: 321, endPoint x: 76, endPoint y: 321, distance: 69.2
click at [76, 321] on div "CNS: 708 5033 5326 0671 CPF: 202.822.735-49" at bounding box center [450, 323] width 778 height 10
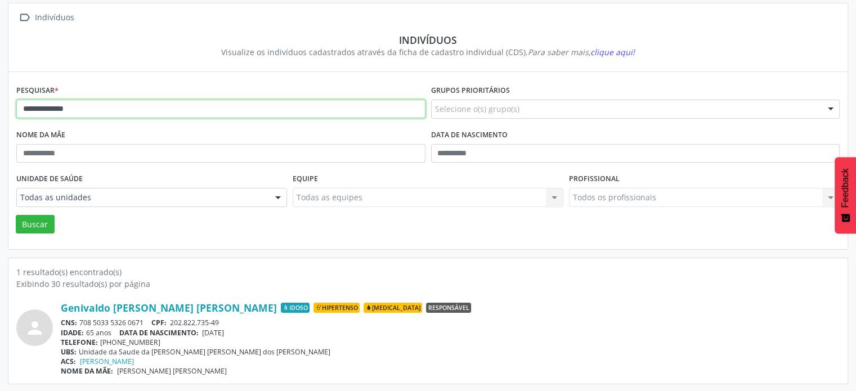
click at [303, 109] on input "**********" at bounding box center [220, 109] width 409 height 19
type input "*"
click at [16, 215] on button "Buscar" at bounding box center [35, 224] width 39 height 19
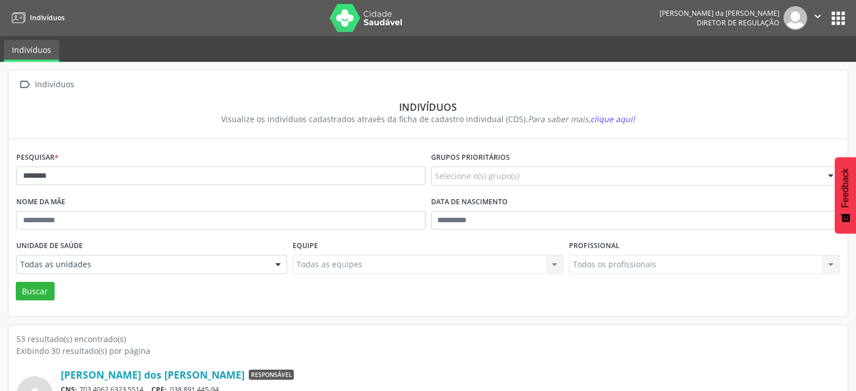
scroll to position [0, 0]
click at [57, 177] on input "********" at bounding box center [220, 175] width 409 height 19
click at [16, 282] on button "Buscar" at bounding box center [35, 291] width 39 height 19
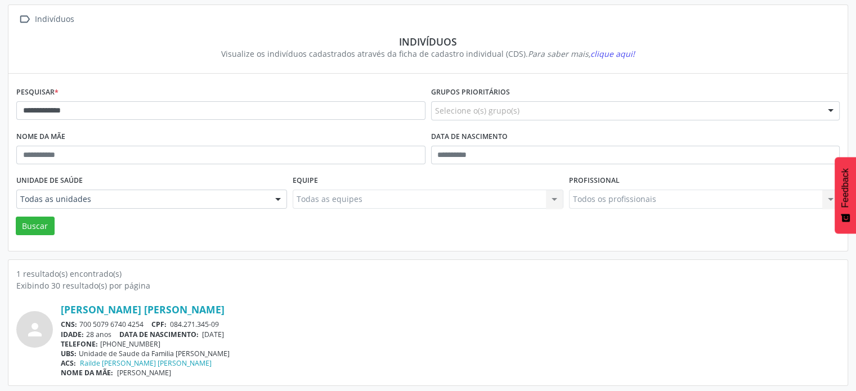
scroll to position [67, 0]
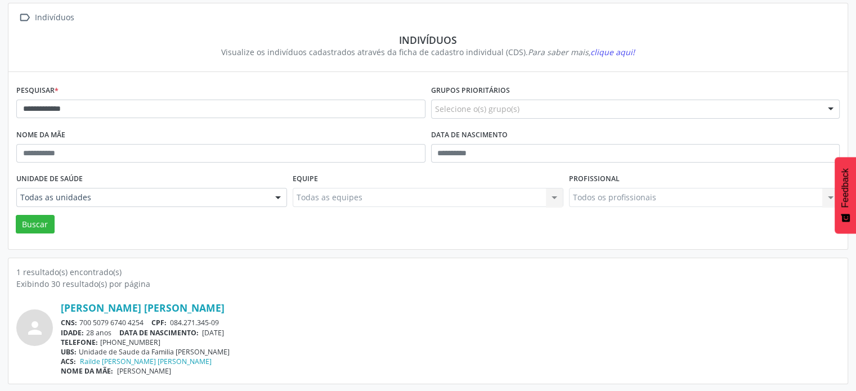
drag, startPoint x: 149, startPoint y: 319, endPoint x: 78, endPoint y: 319, distance: 70.9
click at [78, 319] on div "CNS: 700 5079 6740 4254 CPF: 084.271.345-09" at bounding box center [450, 323] width 778 height 10
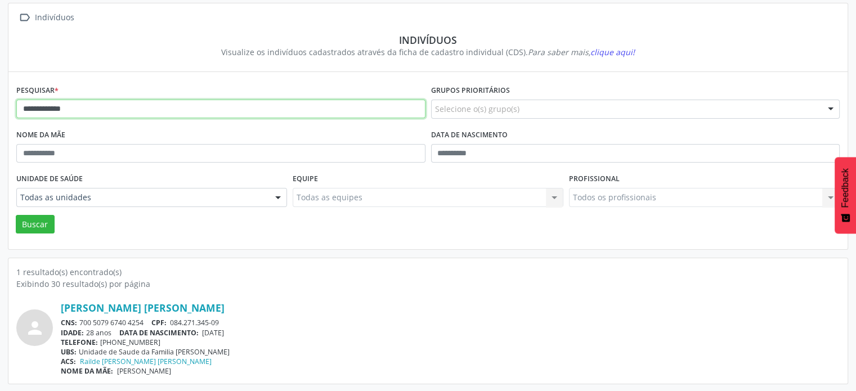
click at [93, 107] on input "**********" at bounding box center [220, 109] width 409 height 19
type input "*"
click at [16, 215] on button "Buscar" at bounding box center [35, 224] width 39 height 19
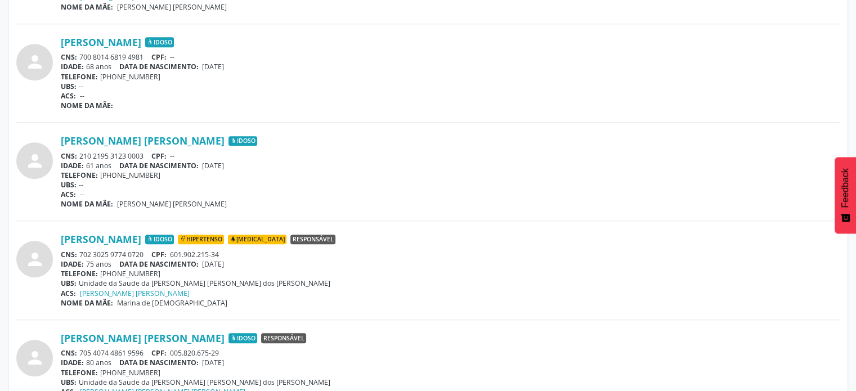
scroll to position [1136, 0]
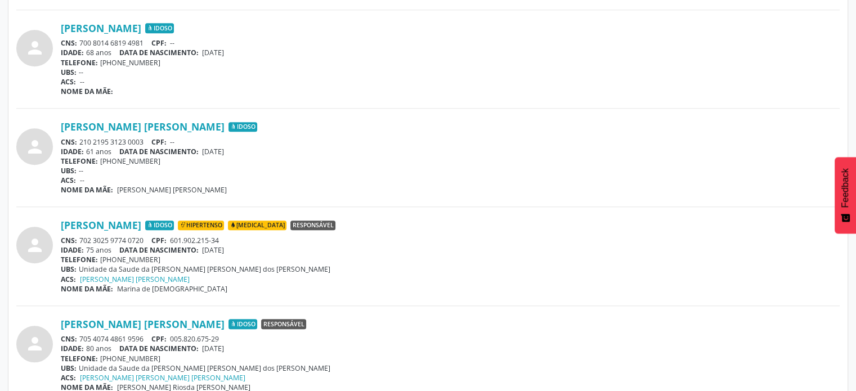
drag, startPoint x: 148, startPoint y: 134, endPoint x: 79, endPoint y: 135, distance: 68.6
click at [79, 137] on div "CNS: 210 2195 3123 0003 CPF: --" at bounding box center [450, 142] width 778 height 10
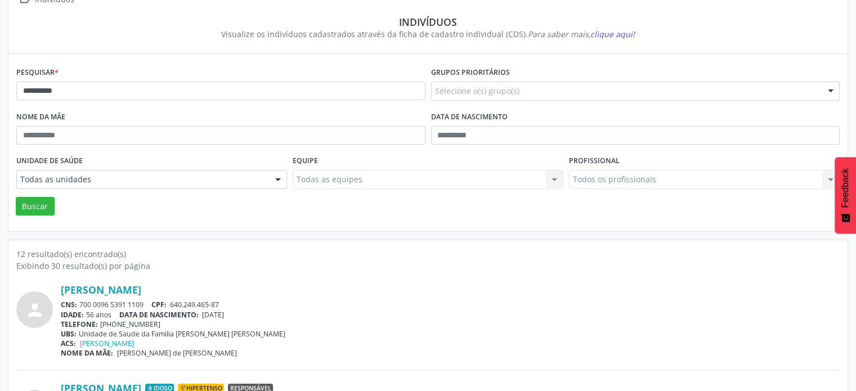
scroll to position [0, 0]
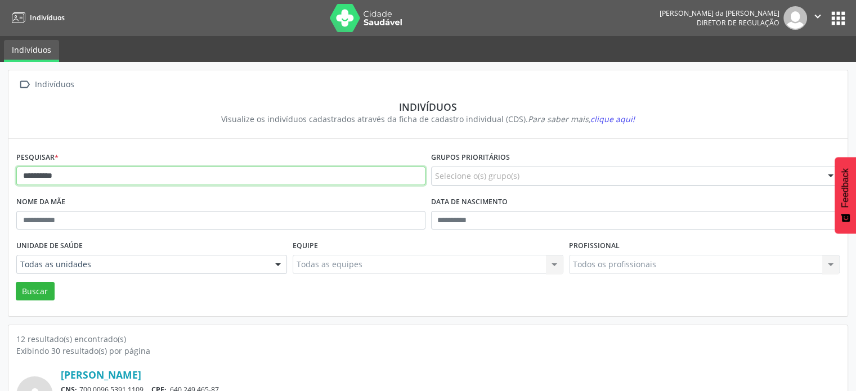
click at [133, 178] on input "*********" at bounding box center [220, 175] width 409 height 19
type input "*"
click at [16, 282] on button "Buscar" at bounding box center [35, 291] width 39 height 19
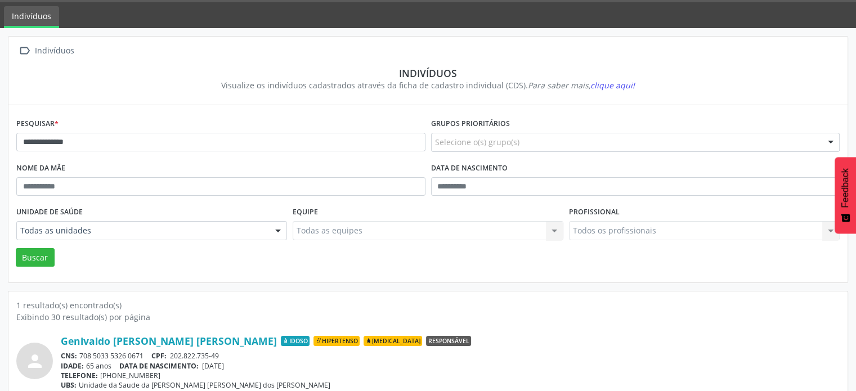
scroll to position [67, 0]
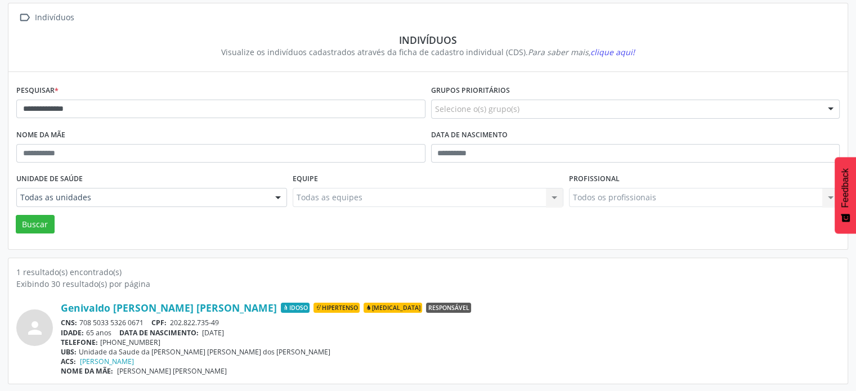
drag, startPoint x: 147, startPoint y: 322, endPoint x: 81, endPoint y: 318, distance: 66.5
click at [81, 318] on div "CNS: 708 5033 5326 0671 CPF: 202.822.735-49" at bounding box center [450, 323] width 778 height 10
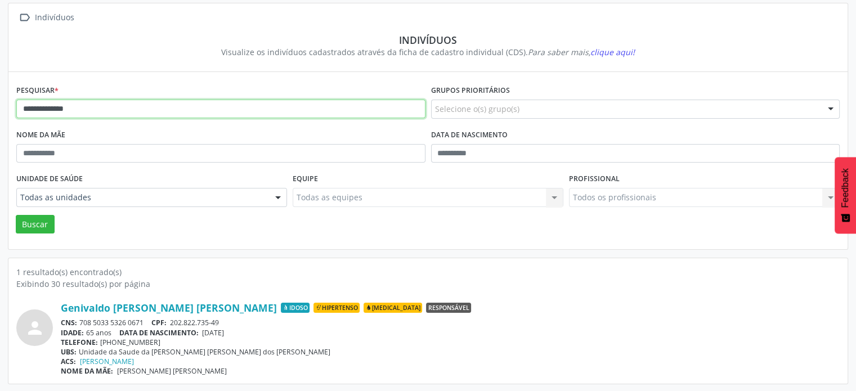
click at [151, 106] on input "**********" at bounding box center [220, 109] width 409 height 19
type input "*"
click at [16, 215] on button "Buscar" at bounding box center [35, 224] width 39 height 19
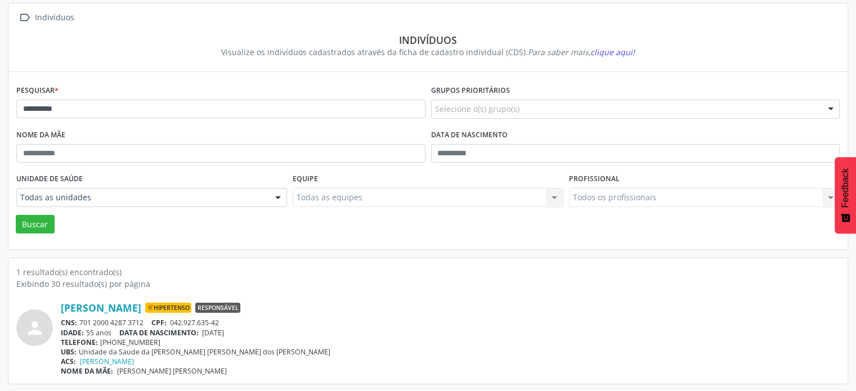
drag, startPoint x: 149, startPoint y: 319, endPoint x: 80, endPoint y: 321, distance: 68.7
click at [80, 321] on div "CNS: 701 2000 4287 3712 CPF: 042.927.635-42" at bounding box center [450, 323] width 778 height 10
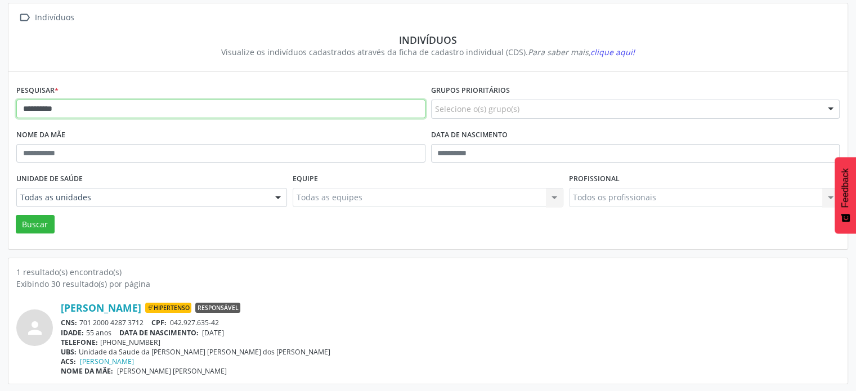
click at [130, 110] on input "**********" at bounding box center [220, 109] width 409 height 19
type input "*"
click at [16, 215] on button "Buscar" at bounding box center [35, 224] width 39 height 19
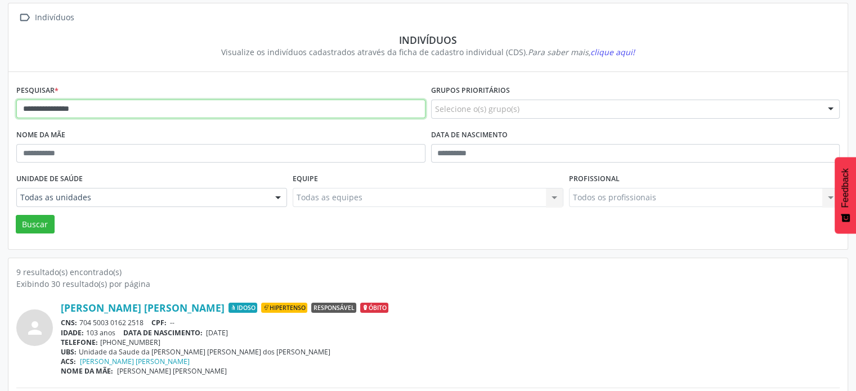
click at [109, 113] on input "**********" at bounding box center [220, 109] width 409 height 19
click at [16, 215] on button "Buscar" at bounding box center [35, 224] width 39 height 19
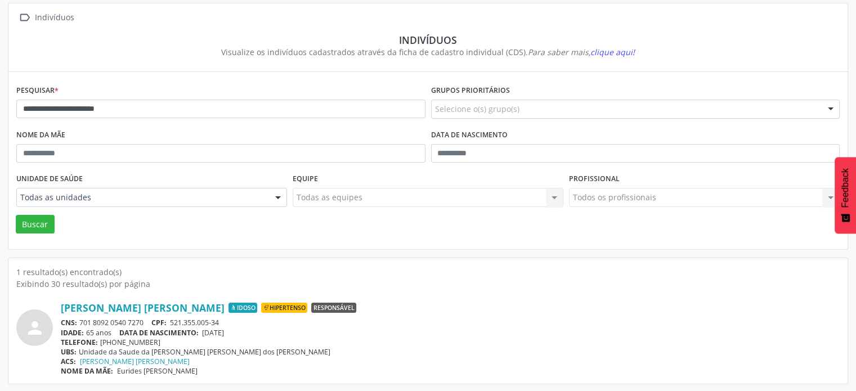
drag, startPoint x: 148, startPoint y: 317, endPoint x: 83, endPoint y: 321, distance: 65.4
click at [83, 321] on div "CNS: 701 8092 0540 7270 CPF: 521.355.005-34" at bounding box center [450, 323] width 778 height 10
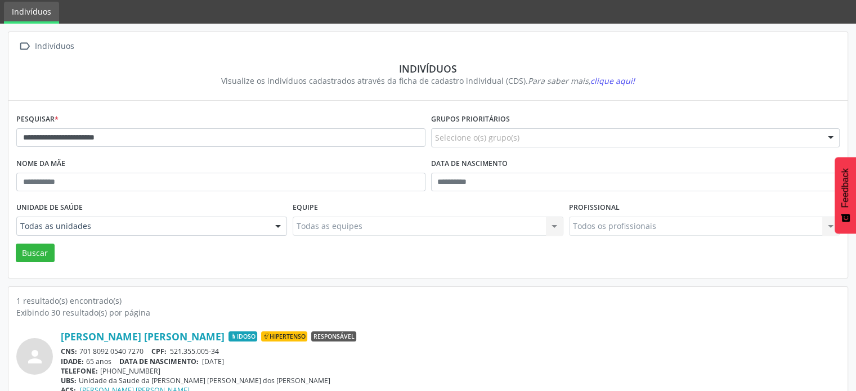
scroll to position [11, 0]
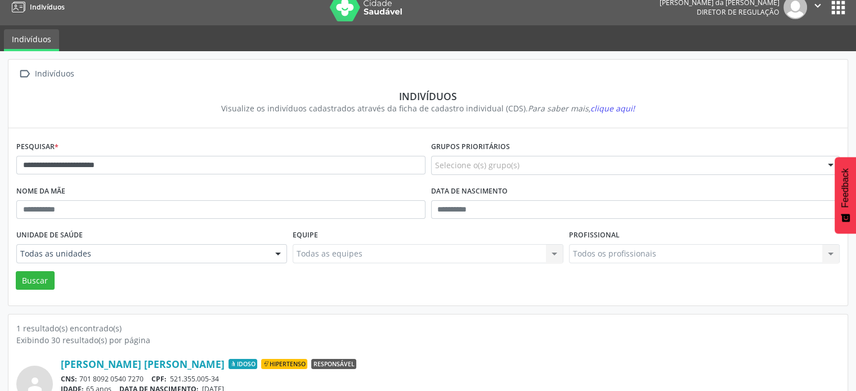
drag, startPoint x: 83, startPoint y: 319, endPoint x: 448, endPoint y: 353, distance: 366.6
click at [452, 352] on div "person [PERSON_NAME] [PERSON_NAME] Idoso Hipertenso Responsável CNS: 701 8092 0…" at bounding box center [427, 389] width 823 height 86
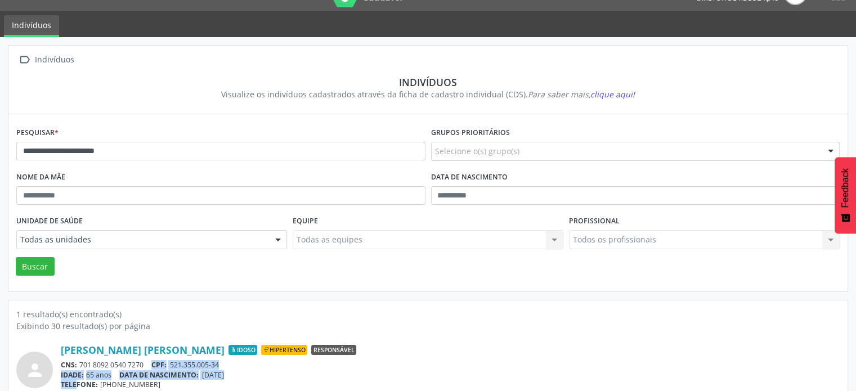
scroll to position [40, 0]
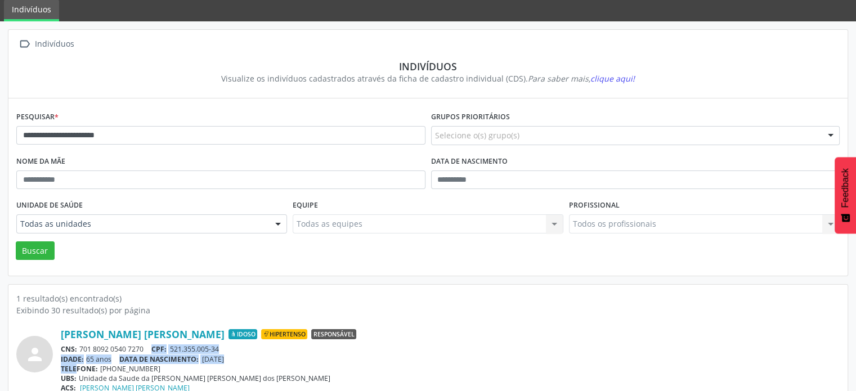
drag, startPoint x: 148, startPoint y: 378, endPoint x: 81, endPoint y: 348, distance: 73.8
click at [81, 348] on div "CNS: 701 8092 0540 7270 CPF: 521.355.005-34" at bounding box center [450, 349] width 778 height 10
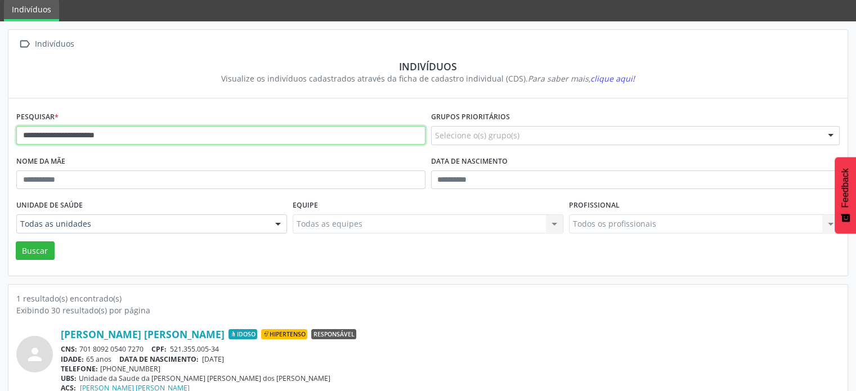
click at [139, 130] on input "**********" at bounding box center [220, 135] width 409 height 19
type input "*"
click at [16, 241] on button "Buscar" at bounding box center [35, 250] width 39 height 19
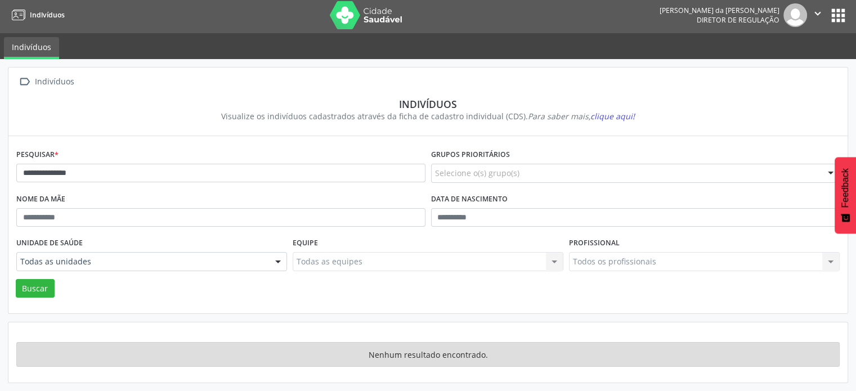
scroll to position [1, 0]
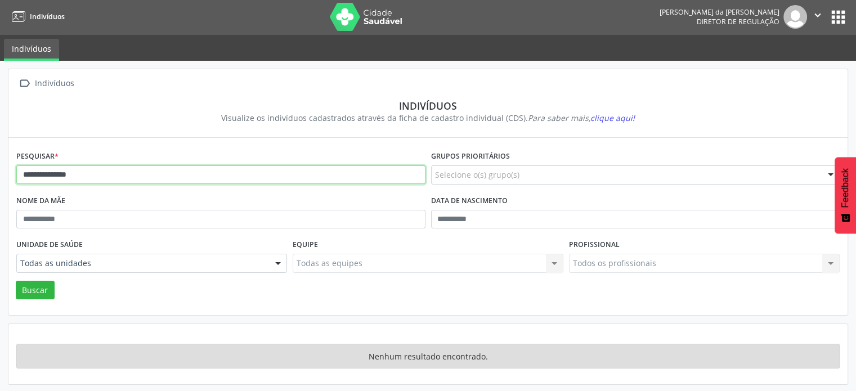
click at [151, 168] on input "**********" at bounding box center [220, 174] width 409 height 19
click at [16, 281] on button "Buscar" at bounding box center [35, 290] width 39 height 19
click at [148, 173] on input "*******" at bounding box center [220, 174] width 409 height 19
click at [16, 281] on button "Buscar" at bounding box center [35, 290] width 39 height 19
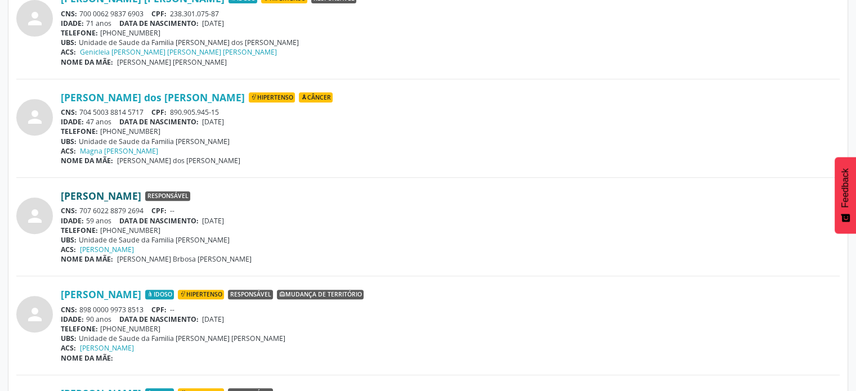
scroll to position [418, 0]
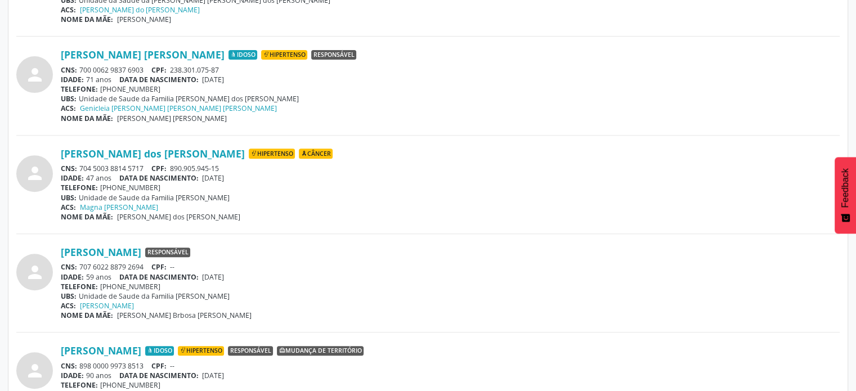
drag, startPoint x: 145, startPoint y: 165, endPoint x: 81, endPoint y: 169, distance: 63.7
click at [81, 169] on div "CNS: 704 5003 8814 5717 CPF: 890.905.945-15" at bounding box center [450, 169] width 778 height 10
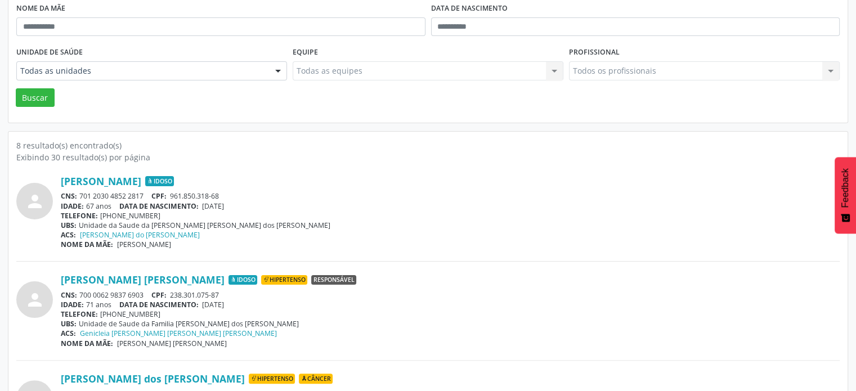
scroll to position [0, 0]
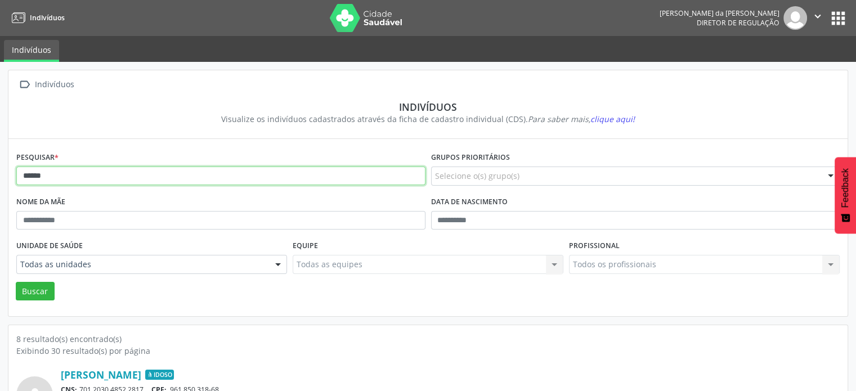
click at [72, 173] on input "*****" at bounding box center [220, 175] width 409 height 19
type input "*"
click at [16, 282] on button "Buscar" at bounding box center [35, 291] width 39 height 19
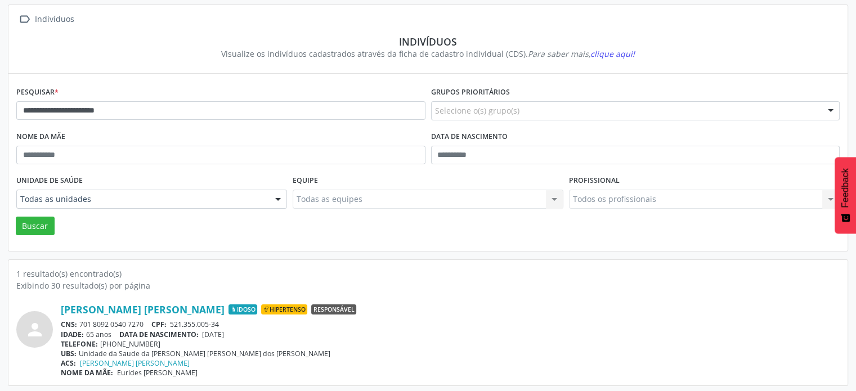
scroll to position [67, 0]
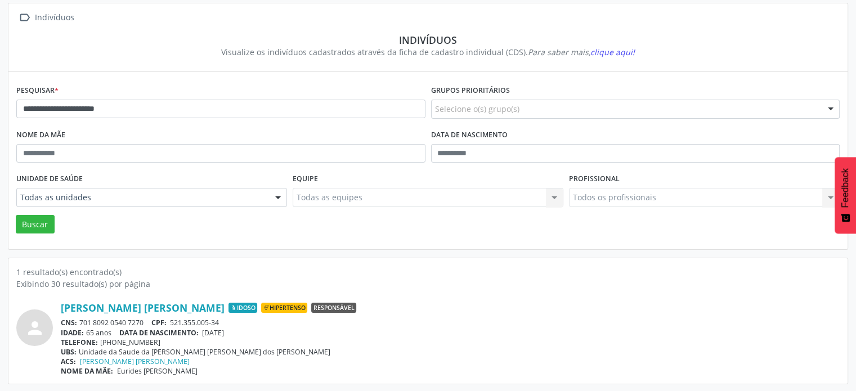
drag, startPoint x: 148, startPoint y: 319, endPoint x: 81, endPoint y: 321, distance: 67.0
click at [81, 321] on div "CNS: 701 8092 0540 7270 CPF: 521.355.005-34" at bounding box center [450, 323] width 778 height 10
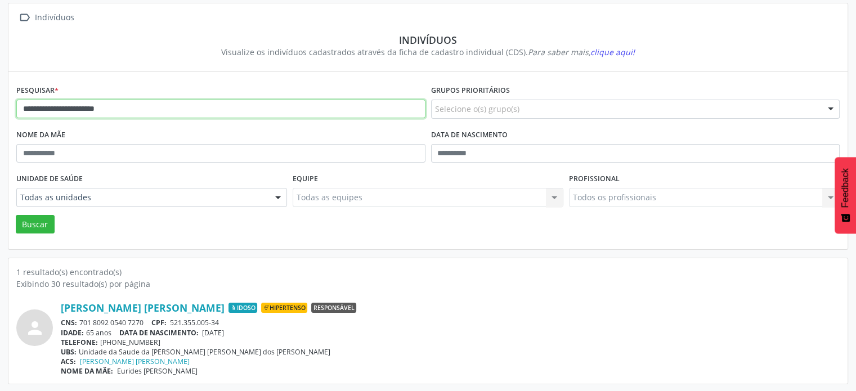
click at [182, 113] on input "**********" at bounding box center [220, 109] width 409 height 19
type input "*"
click at [16, 215] on button "Buscar" at bounding box center [35, 224] width 39 height 19
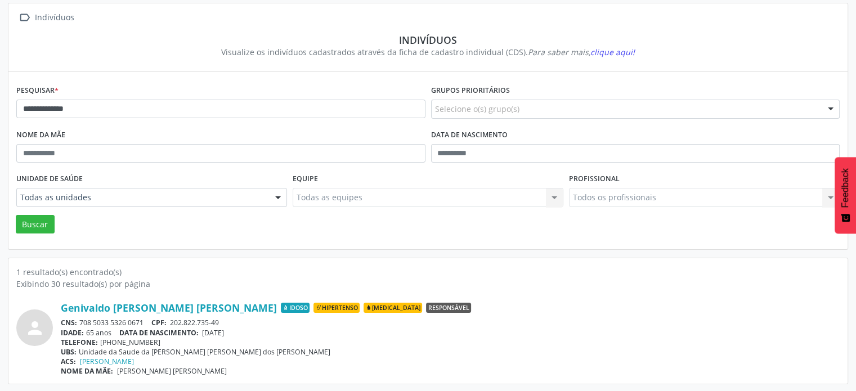
drag, startPoint x: 147, startPoint y: 321, endPoint x: 81, endPoint y: 321, distance: 66.4
click at [81, 321] on div "CNS: 708 5033 5326 0671 CPF: 202.822.735-49" at bounding box center [450, 323] width 778 height 10
click at [213, 119] on div "**********" at bounding box center [220, 104] width 415 height 44
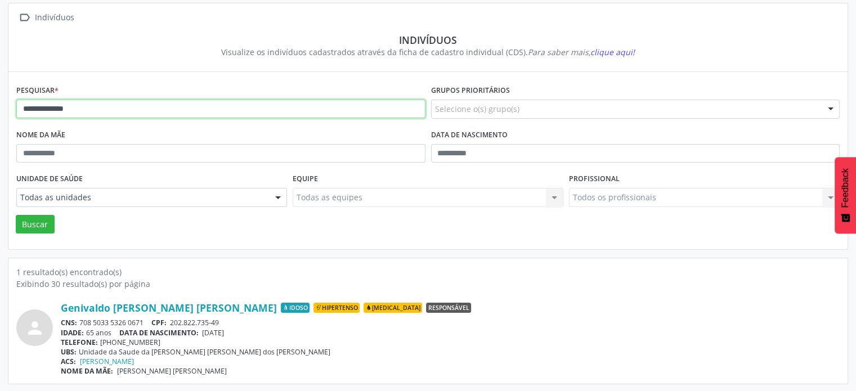
click at [205, 100] on input "**********" at bounding box center [220, 109] width 409 height 19
type input "*"
click at [16, 215] on button "Buscar" at bounding box center [35, 224] width 39 height 19
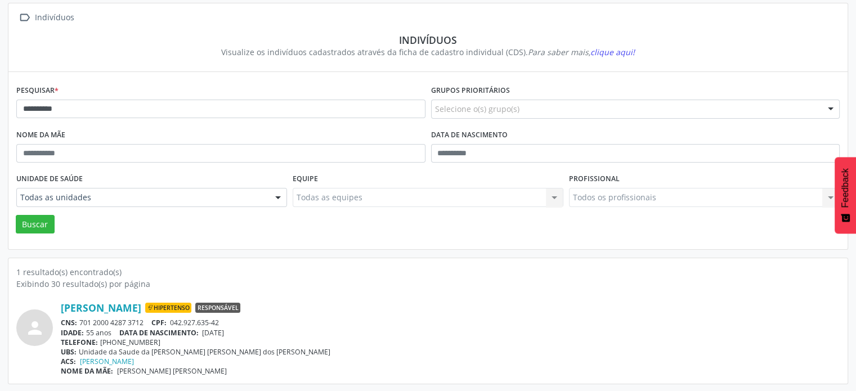
drag, startPoint x: 148, startPoint y: 321, endPoint x: 79, endPoint y: 321, distance: 68.6
click at [78, 321] on div "CNS: 701 2000 4287 3712 CPF: 042.927.635-42" at bounding box center [450, 323] width 778 height 10
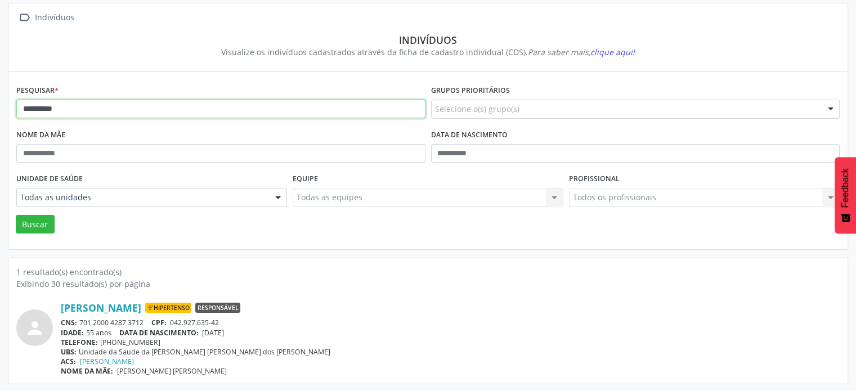
click at [121, 106] on input "**********" at bounding box center [220, 109] width 409 height 19
type input "*"
type input "**********"
click at [16, 215] on button "Buscar" at bounding box center [35, 224] width 39 height 19
